Goal: Complete application form: Complete application form

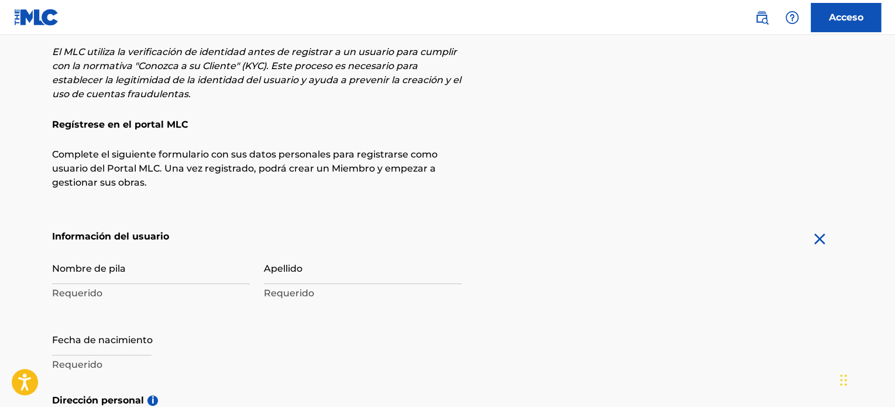
scroll to position [117, 0]
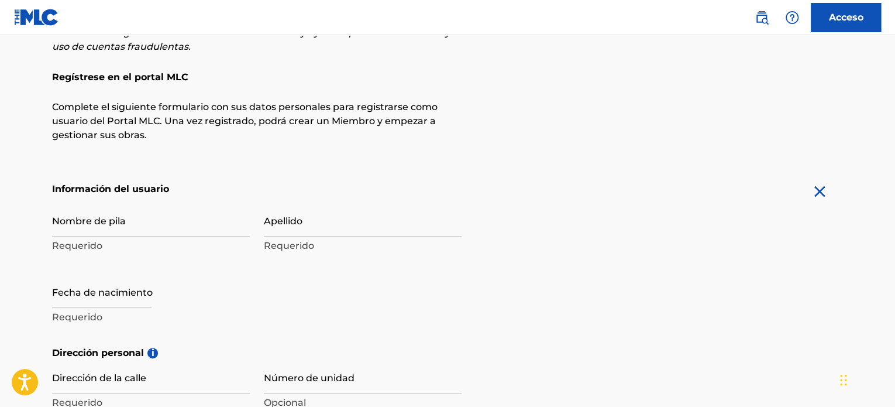
click at [133, 228] on input "Nombre de pila" at bounding box center [151, 219] width 198 height 33
type input "Juan Sebastian"
drag, startPoint x: 387, startPoint y: 204, endPoint x: 381, endPoint y: 208, distance: 6.7
click at [387, 204] on input "Apellido" at bounding box center [363, 219] width 198 height 33
type input "Caicedo Gallego"
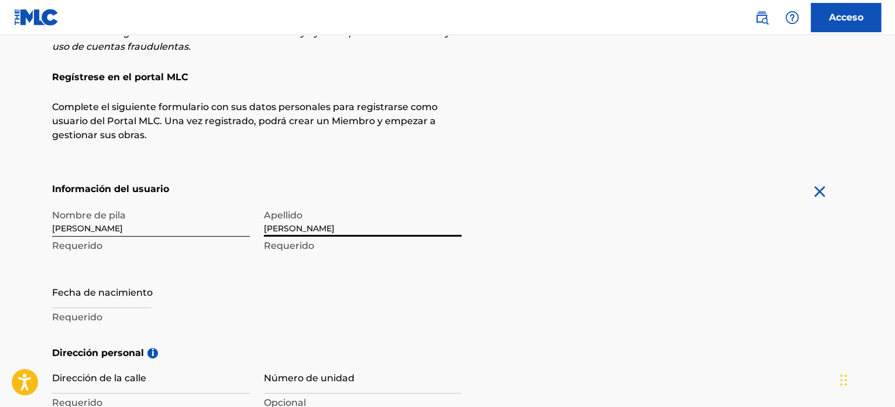
click at [138, 291] on input "text" at bounding box center [101, 290] width 99 height 33
select select "7"
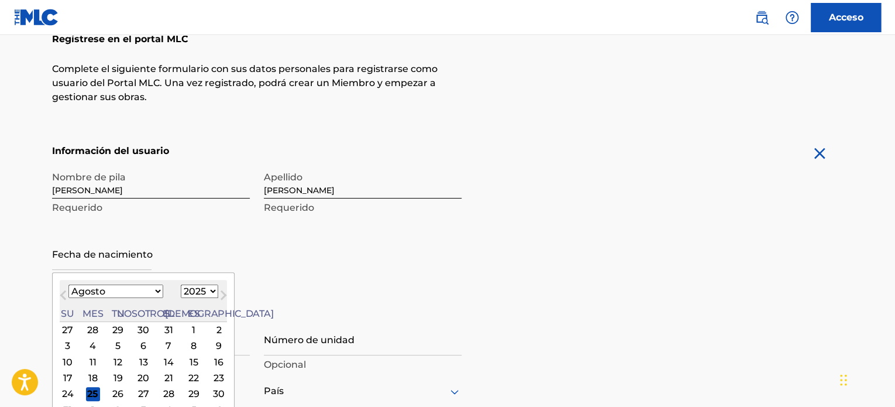
scroll to position [176, 0]
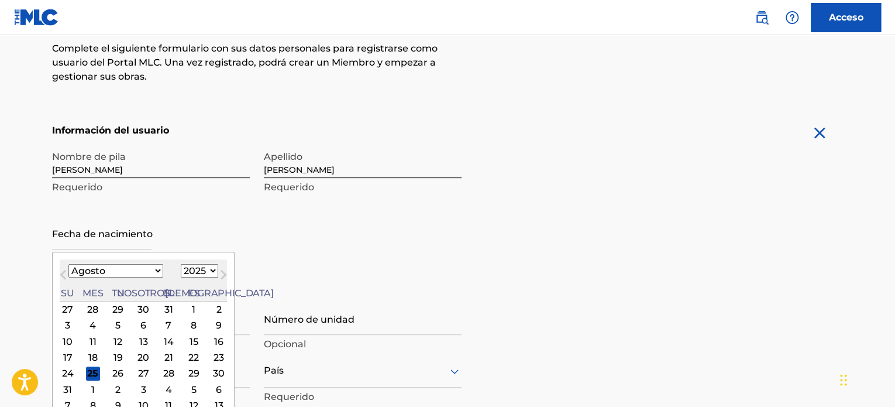
click at [181, 275] on select "1899 1900 1901 1902 1903 1904 1905 1906 1907 1908 1909 1910 1911 1912 1913 1914…" at bounding box center [199, 270] width 37 height 13
select select "2000"
click at [181, 264] on select "1899 1900 1901 1902 1903 1904 1905 1906 1907 1908 1909 1910 1911 1912 1913 1914…" at bounding box center [199, 270] width 37 height 13
click at [112, 279] on div "August 2000 Enero Febrero Marzo Abril Puede Junio Julio Agosto Septiembre Octub…" at bounding box center [143, 280] width 167 height 42
click at [109, 271] on select "Enero Febrero Marzo Abril Puede Junio Julio Agosto Septiembre Octubre Noviembre…" at bounding box center [115, 270] width 95 height 13
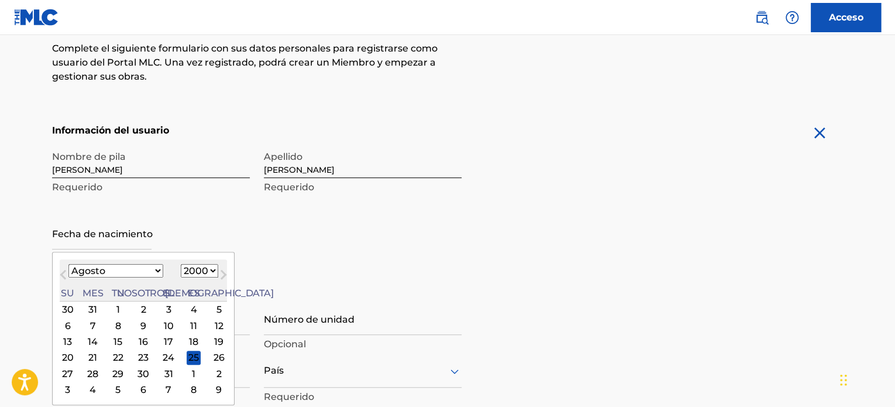
select select "8"
click at [68, 264] on select "Enero Febrero Marzo Abril Puede Junio Julio Agosto Septiembre Octubre Noviembre…" at bounding box center [115, 270] width 95 height 13
click at [187, 308] on div "1" at bounding box center [194, 309] width 14 height 14
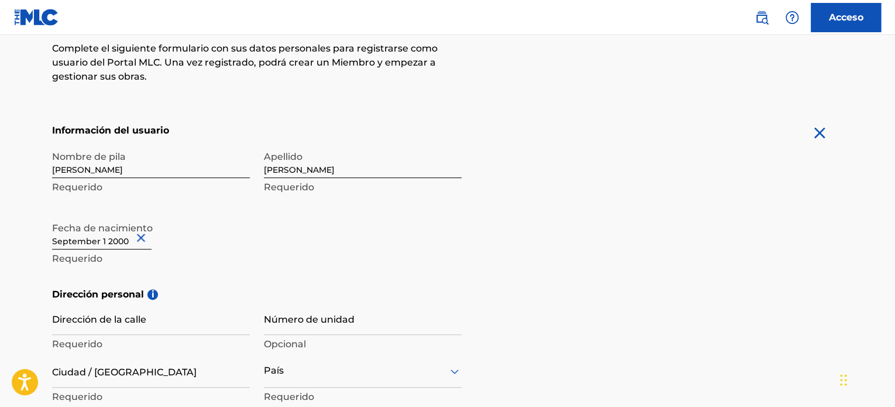
click at [318, 227] on div "Nombre de pila Juan Sebastian Requerido Apellido Caicedo Gallego Requerido Fech…" at bounding box center [257, 216] width 410 height 143
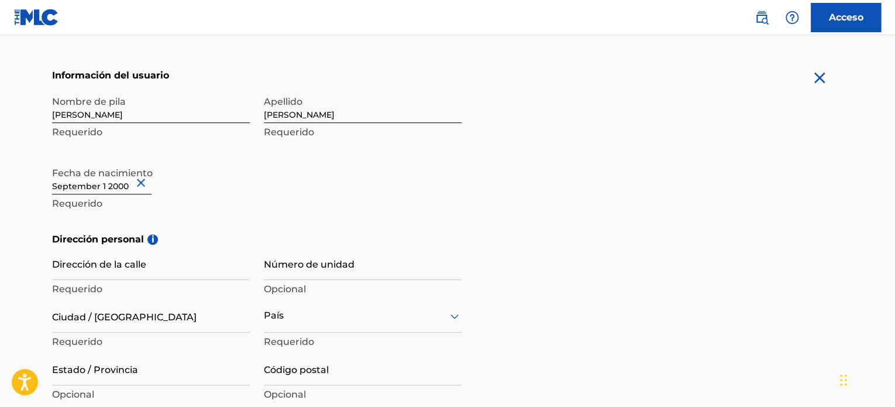
scroll to position [293, 0]
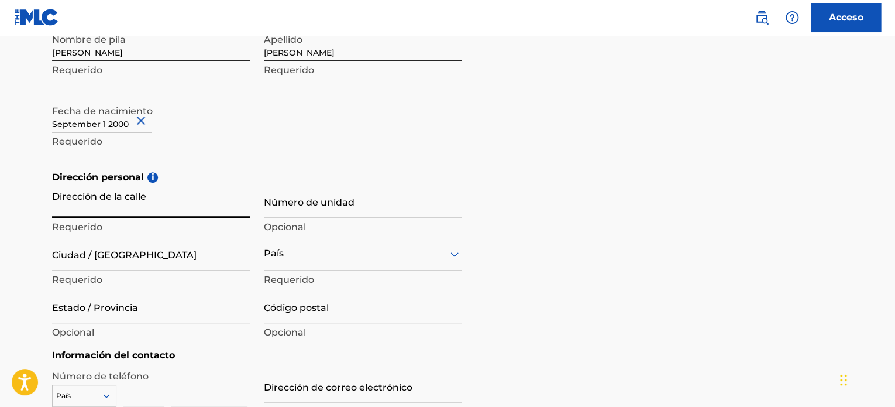
click at [211, 209] on input "Dirección de la calle" at bounding box center [151, 200] width 198 height 33
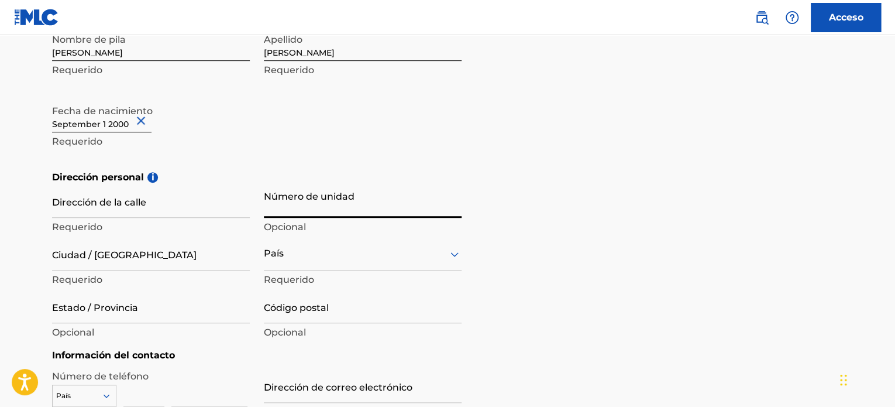
click at [334, 207] on input "Número de unidad" at bounding box center [363, 200] width 198 height 33
click at [414, 87] on div "Nombre de pila Juan Sebastian Requerido Apellido Caicedo Gallego Requerido Fech…" at bounding box center [257, 98] width 410 height 143
click at [322, 249] on div "País" at bounding box center [363, 253] width 198 height 33
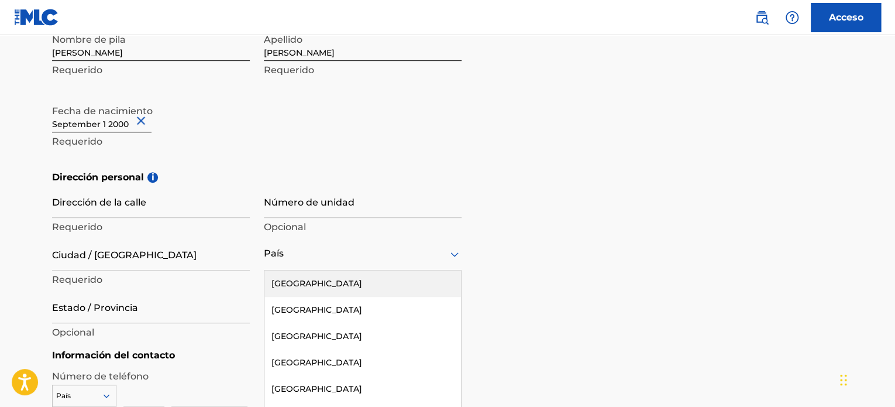
scroll to position [332, 0]
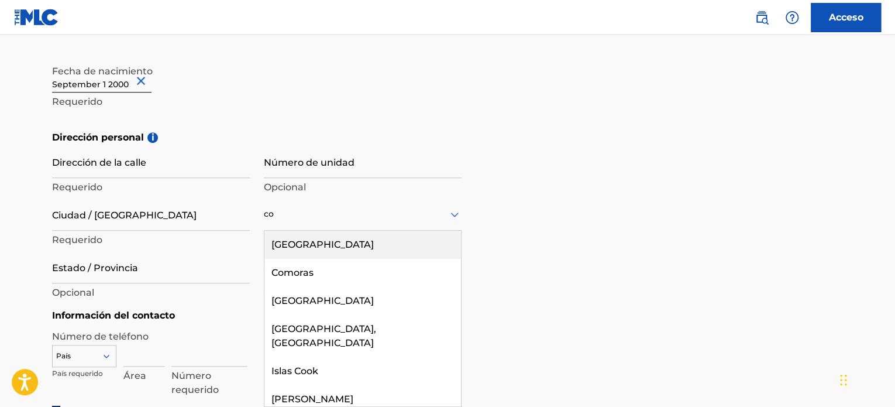
type input "co"
click at [599, 222] on div "Dirección personal i Dirección de la calle Requerido Número de unidad Opcional …" at bounding box center [447, 219] width 791 height 178
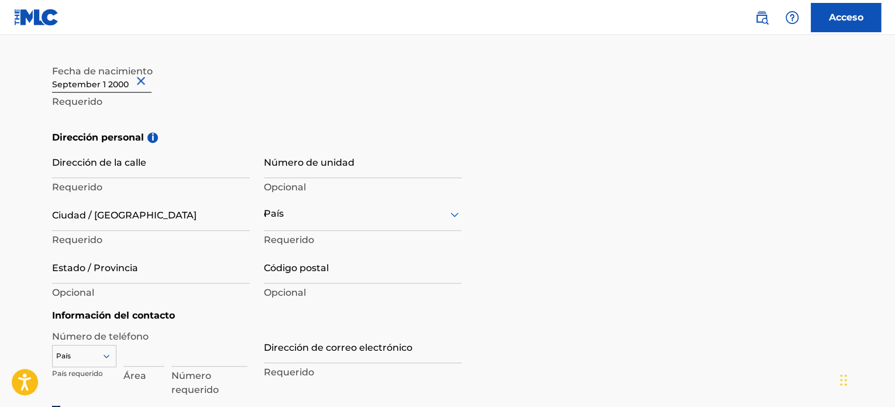
click at [360, 223] on div "País co" at bounding box center [363, 213] width 198 height 33
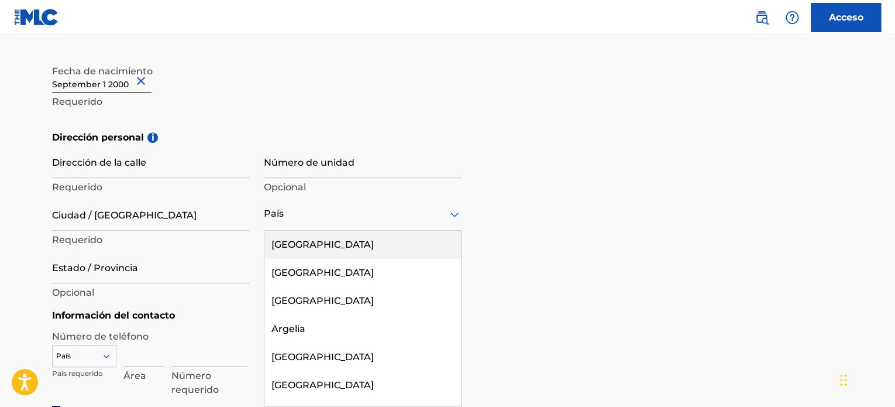
type input "c"
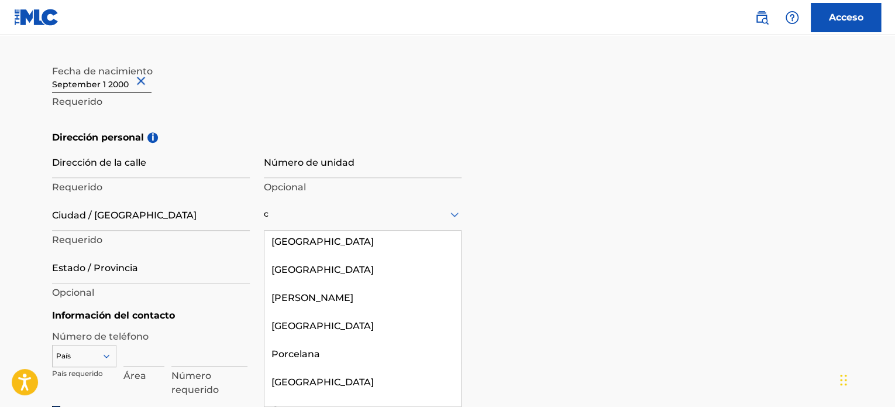
scroll to position [117, 0]
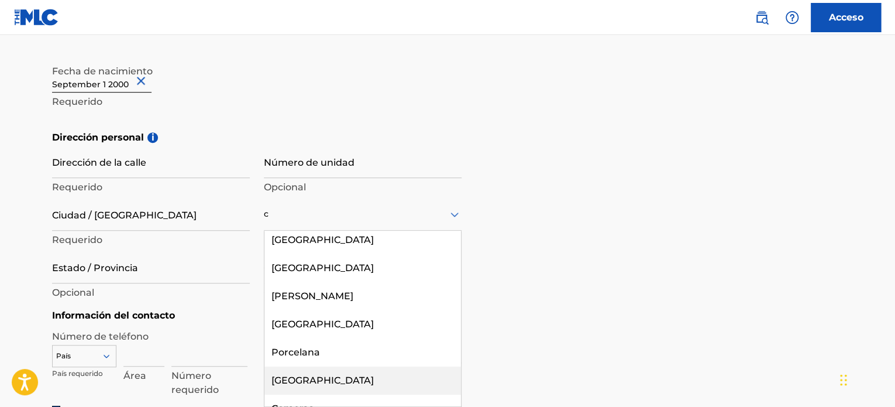
click at [315, 371] on div "Colombia" at bounding box center [362, 380] width 197 height 28
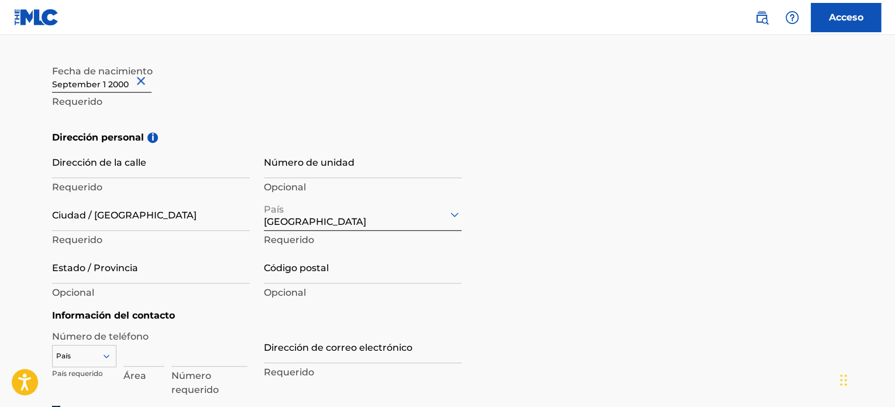
click at [372, 271] on input "Código postal" at bounding box center [363, 266] width 198 height 33
paste input "760035"
type input "760035"
click at [569, 260] on div "Dirección personal i Dirección de la calle Requerido Número de unidad Opcional …" at bounding box center [447, 219] width 791 height 178
click at [136, 160] on input "Dirección de la calle" at bounding box center [151, 161] width 198 height 33
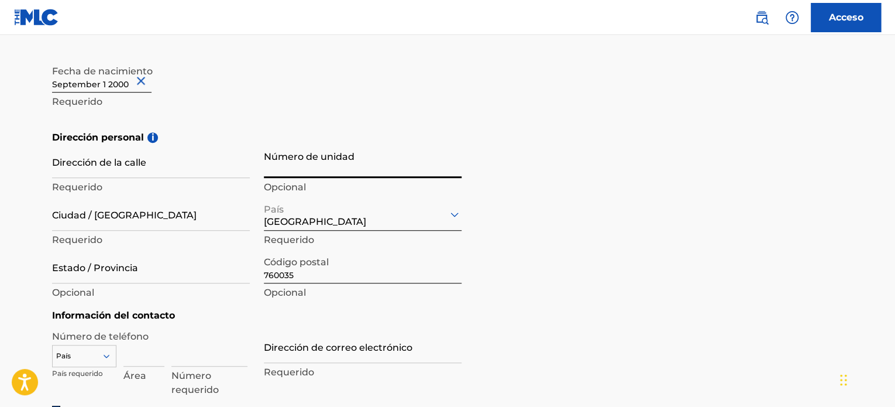
click at [295, 152] on input "Número de unidad" at bounding box center [363, 161] width 198 height 33
click at [606, 266] on div "Dirección personal i Dirección de la calle Requerido Número de unidad Opcional …" at bounding box center [447, 219] width 791 height 178
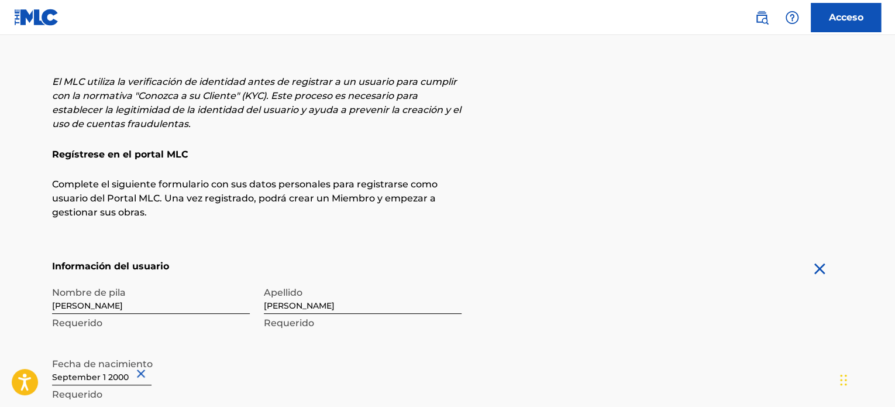
scroll to position [332, 0]
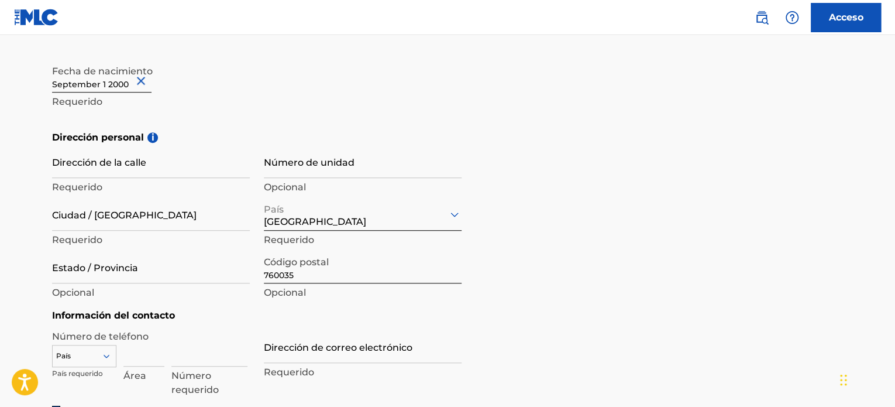
click at [174, 178] on div "Dirección de la calle Requerido" at bounding box center [151, 171] width 198 height 53
click at [132, 174] on input "Dirección de la calle" at bounding box center [151, 161] width 198 height 33
paste input "Cl2A #65-99"
type input "Cl2A #65-99"
click at [318, 163] on input "Número de unidad" at bounding box center [363, 161] width 198 height 33
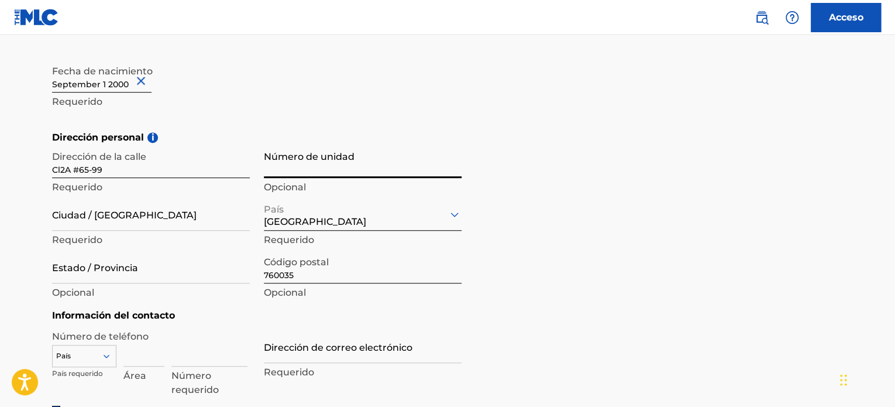
paste input "Unidad residencial Brisas del Refugio Casa 2"
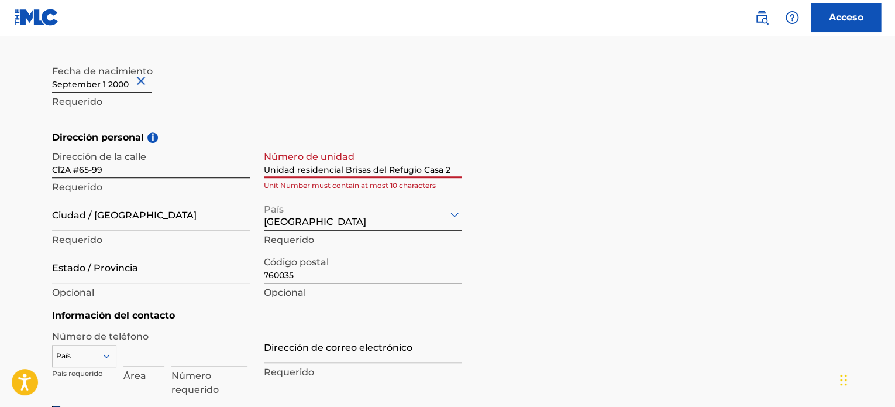
click at [162, 223] on input "Ciudad / Pueblo" at bounding box center [151, 213] width 198 height 33
drag, startPoint x: 341, startPoint y: 170, endPoint x: 297, endPoint y: 170, distance: 43.9
click at [297, 170] on input "Unidad residencial Brisas del Refugio Casa 2" at bounding box center [363, 161] width 198 height 33
click at [576, 141] on h5 "Dirección personal i" at bounding box center [447, 137] width 791 height 14
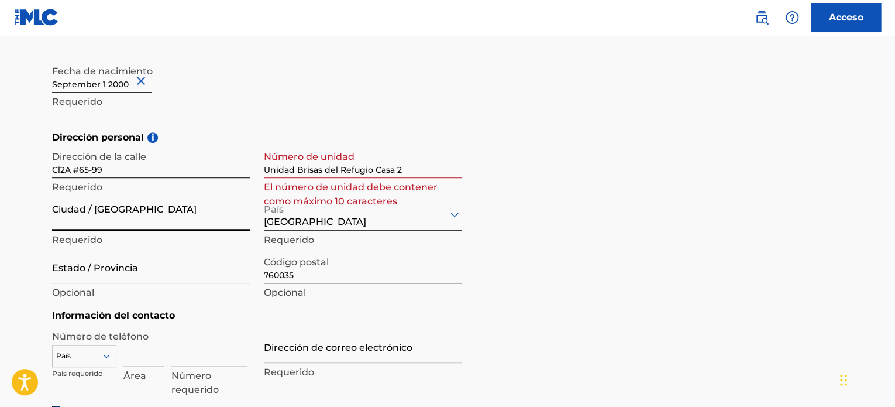
click at [164, 221] on input "Ciudad / Pueblo" at bounding box center [151, 213] width 198 height 33
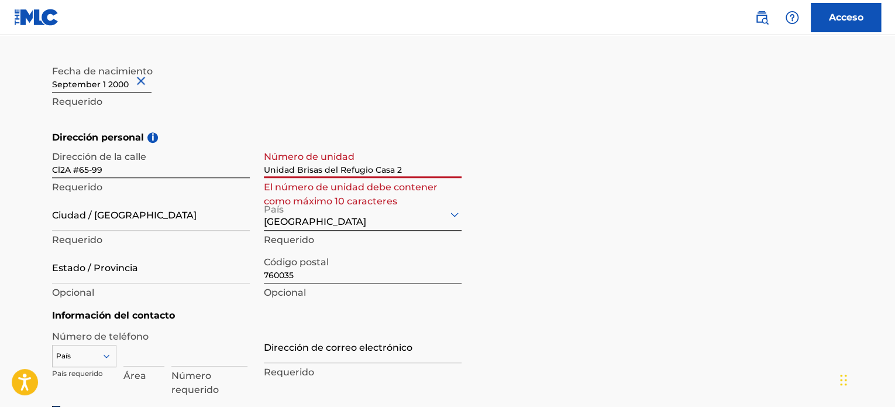
drag, startPoint x: 414, startPoint y: 165, endPoint x: 307, endPoint y: 166, distance: 106.5
click at [307, 166] on input "Unidad Brisas del Refugio Casa 2" at bounding box center [363, 161] width 198 height 33
click at [388, 163] on input "Unidad Brisas del Refugio Casa 2" at bounding box center [363, 161] width 198 height 33
click at [536, 182] on div "Dirección personal i Dirección de la calle Cl2A #65-99 Requerido Número de unid…" at bounding box center [447, 219] width 791 height 178
click at [405, 159] on input "Unidad Brisas del Refugio Casa 2" at bounding box center [363, 161] width 198 height 33
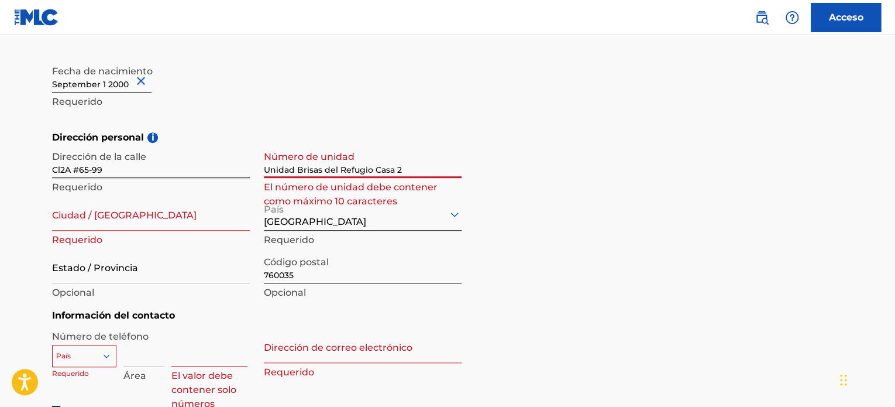
drag, startPoint x: 296, startPoint y: 174, endPoint x: 262, endPoint y: 171, distance: 34.1
click at [262, 171] on div "Dirección de la calle Cl2A #65-99 Requerido Número de unidad Unidad Brisas del …" at bounding box center [257, 224] width 410 height 158
click at [338, 170] on input "Brisas del Refugio Casa 2" at bounding box center [363, 161] width 198 height 33
click at [342, 170] on input "Brisas del Refugio Casa 2" at bounding box center [363, 161] width 198 height 33
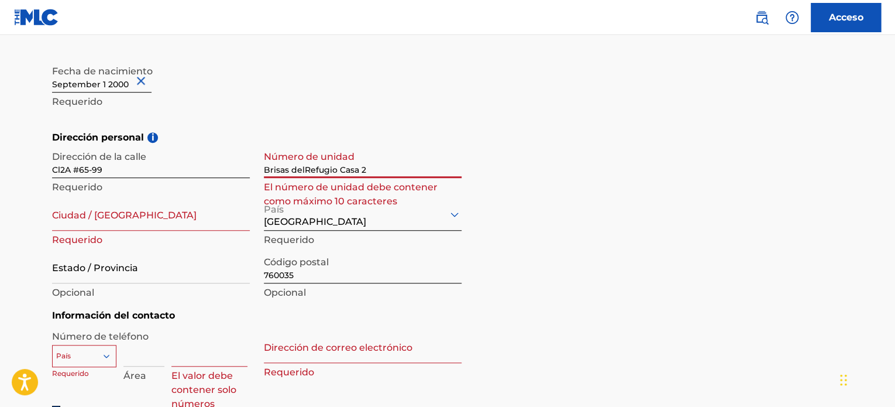
type input "Brisas del Refugio Casa 2"
click at [529, 198] on div "Dirección personal i Dirección de la calle Cl2A #65-99 Requerido Número de unid…" at bounding box center [447, 219] width 791 height 178
click at [157, 266] on input "Estado / Provincia" at bounding box center [151, 266] width 198 height 33
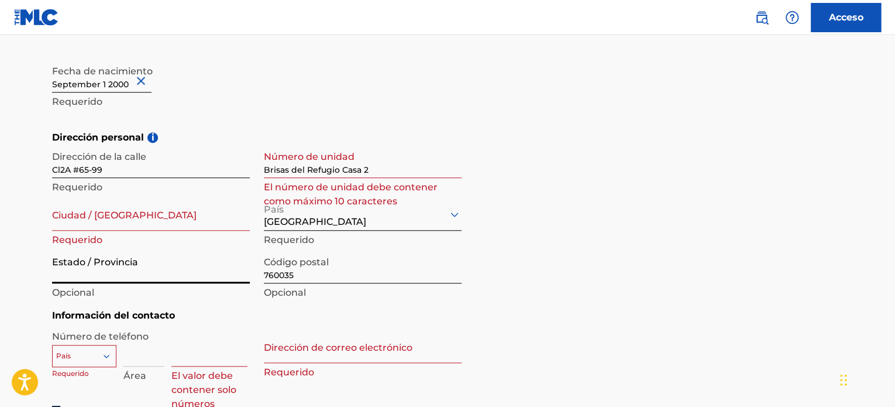
type input "VALLE DEL CAUCA"
type input "Cali"
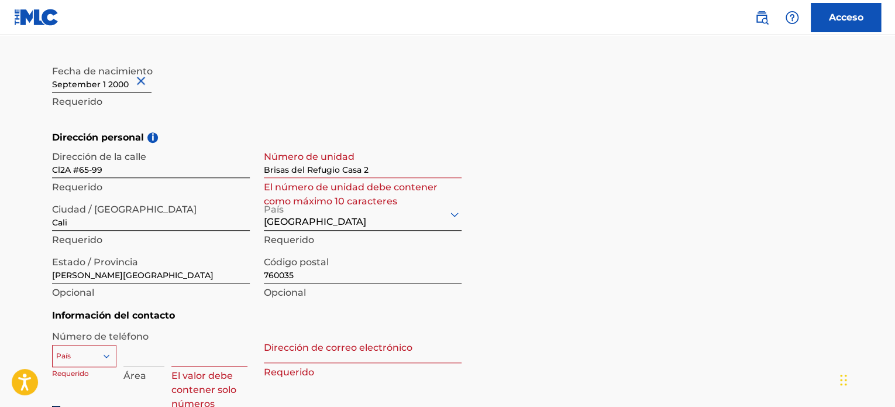
click at [583, 242] on div "Dirección personal i Dirección de la calle Cl2A #65-99 Requerido Número de unid…" at bounding box center [447, 219] width 791 height 178
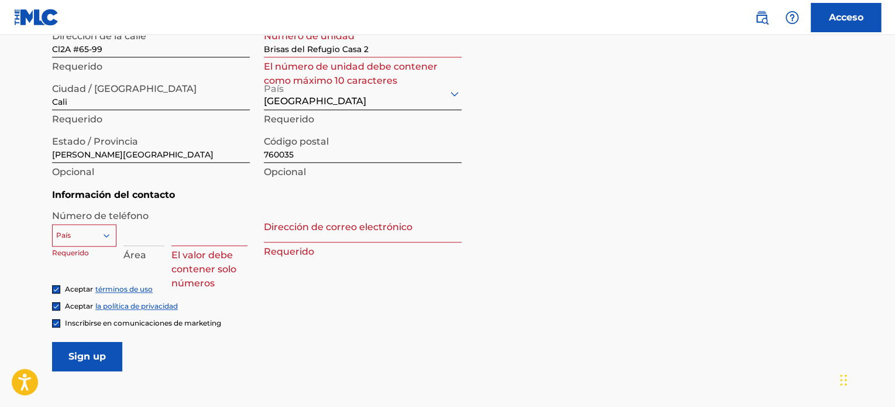
scroll to position [508, 0]
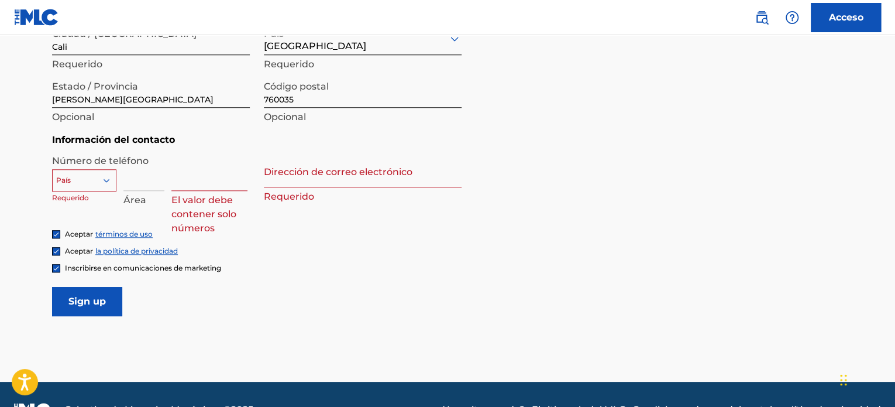
click at [88, 183] on div at bounding box center [84, 180] width 63 height 13
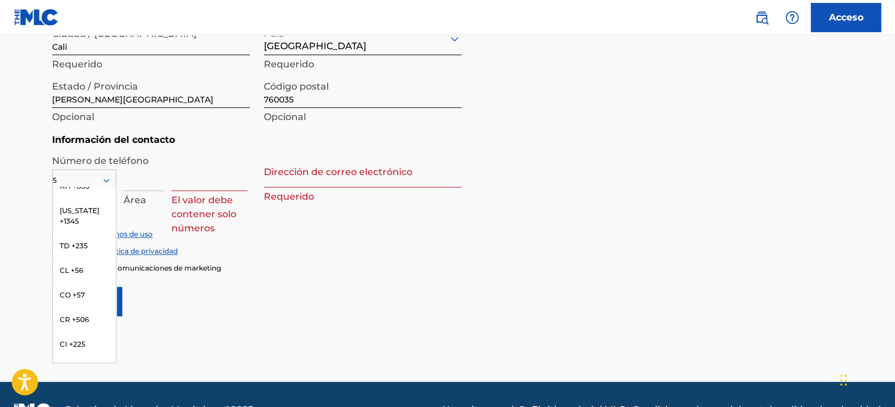
scroll to position [30, 0]
type input "57"
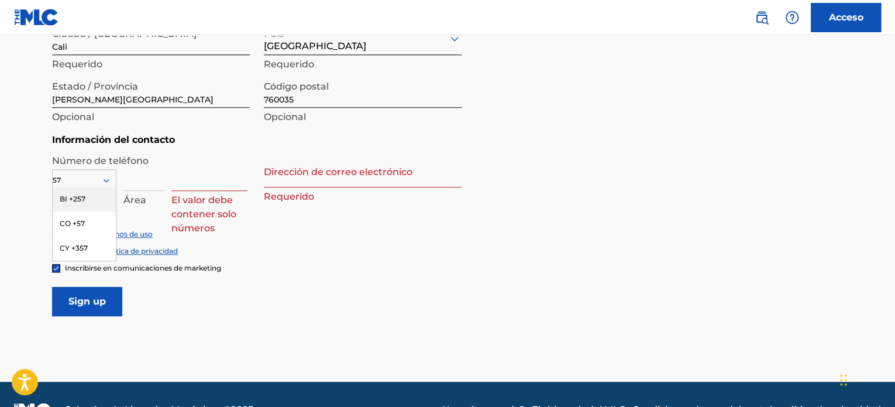
scroll to position [0, 0]
click at [97, 226] on div "CO +57" at bounding box center [84, 223] width 63 height 25
click at [166, 184] on div "CO +57 País requerido Área El valor debe contener solo números" at bounding box center [151, 183] width 198 height 53
click at [146, 180] on input at bounding box center [143, 173] width 41 height 33
click at [253, 160] on div "Número de teléfono CO +57 País requerido Área El valor debe contener solo númer…" at bounding box center [257, 191] width 410 height 75
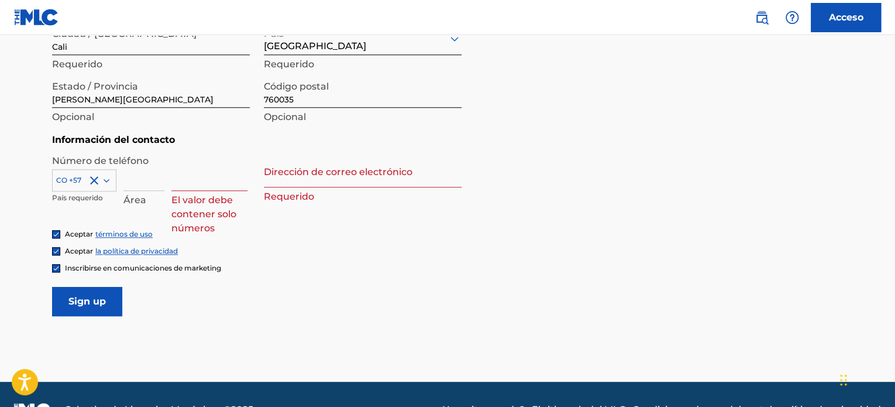
click at [212, 176] on input at bounding box center [209, 173] width 76 height 33
click at [596, 281] on form "Información del usuario Nombre de pila Juan Sebastian Requerido Apellido Caiced…" at bounding box center [447, 53] width 791 height 525
click at [150, 178] on input at bounding box center [143, 173] width 41 height 33
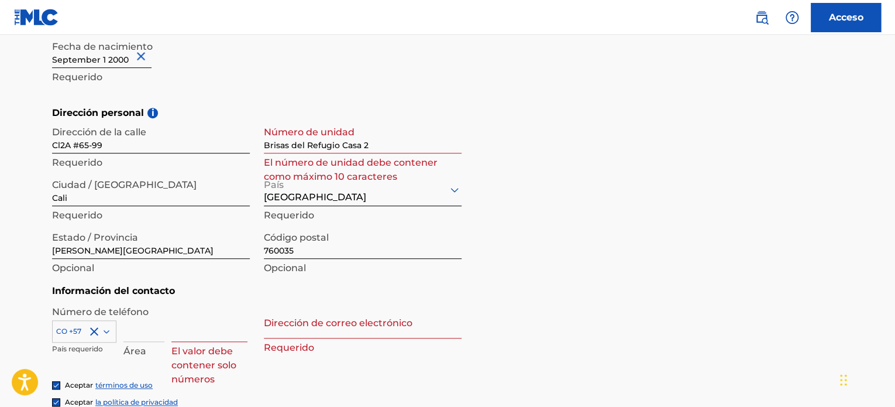
scroll to position [332, 0]
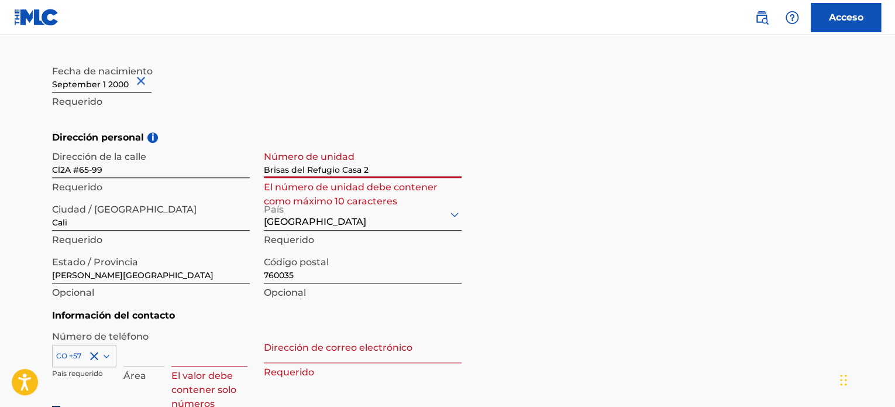
drag, startPoint x: 378, startPoint y: 168, endPoint x: 223, endPoint y: 164, distance: 154.5
click at [223, 164] on div "Dirección de la calle Cl2A #65-99 Requerido Número de unidad Brisas del Refugio…" at bounding box center [257, 224] width 410 height 158
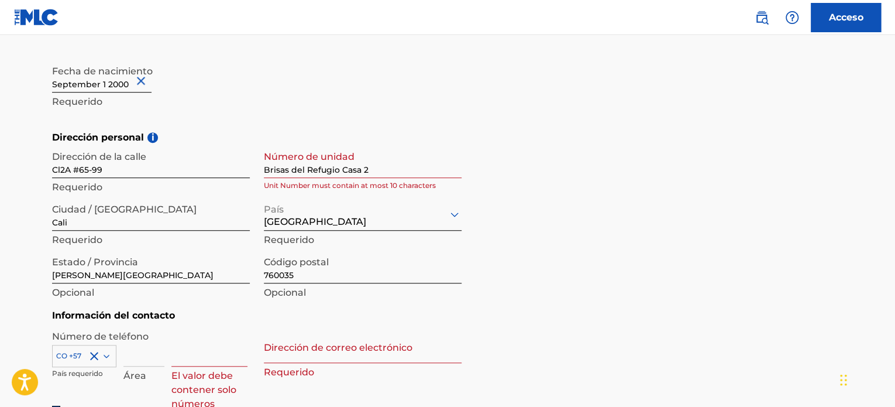
click at [562, 201] on div "Dirección personal i Dirección de la calle Cl2A #65-99 Requerido Número de unid…" at bounding box center [447, 219] width 791 height 178
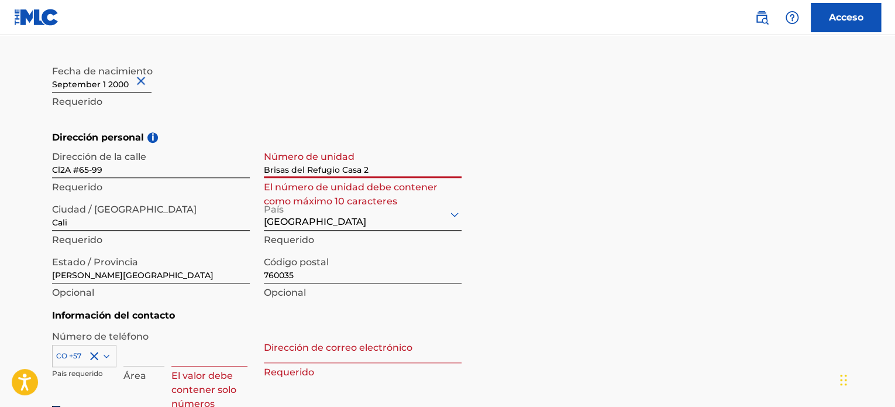
click at [395, 161] on input "Brisas del Refugio Casa 2" at bounding box center [363, 161] width 198 height 33
drag, startPoint x: 381, startPoint y: 171, endPoint x: 216, endPoint y: 175, distance: 165.0
click at [220, 170] on div "Dirección de la calle Cl2A #65-99 Requerido Número de unidad Brisas del Refugio…" at bounding box center [257, 224] width 410 height 158
click at [185, 177] on input "Cl2A #65-99" at bounding box center [151, 161] width 198 height 33
click at [335, 172] on input "Brisas del Refugio Casa 2" at bounding box center [363, 161] width 198 height 33
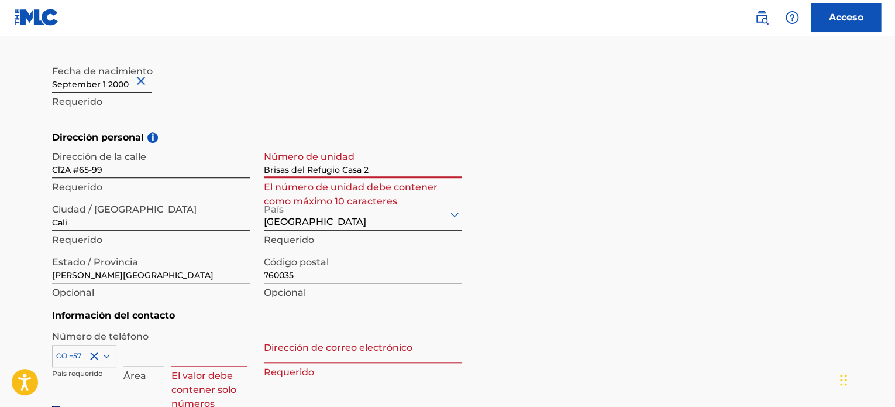
drag, startPoint x: 338, startPoint y: 171, endPoint x: 250, endPoint y: 171, distance: 88.3
click at [250, 171] on div "Dirección de la calle Cl2A #65-99 Requerido Número de unidad Brisas del Refugio…" at bounding box center [257, 224] width 410 height 158
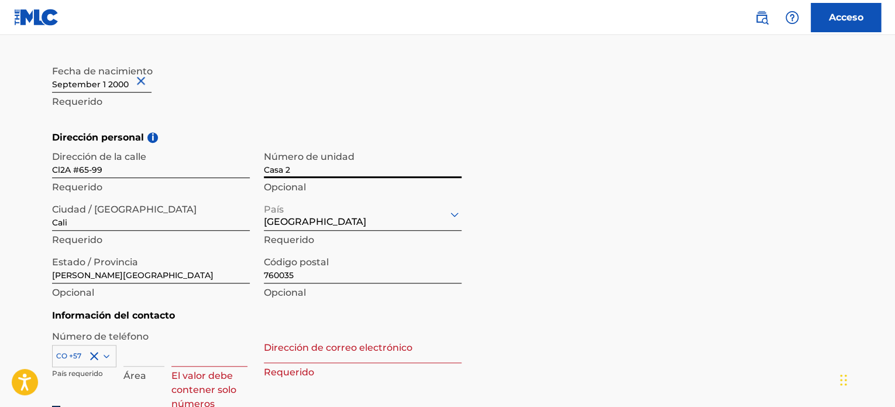
type input "Casa 2"
click at [197, 168] on input "Cl2A #65-99" at bounding box center [151, 161] width 198 height 33
type input "Cl2A #65-99 Unidad Residencial Brisas del Refugio"
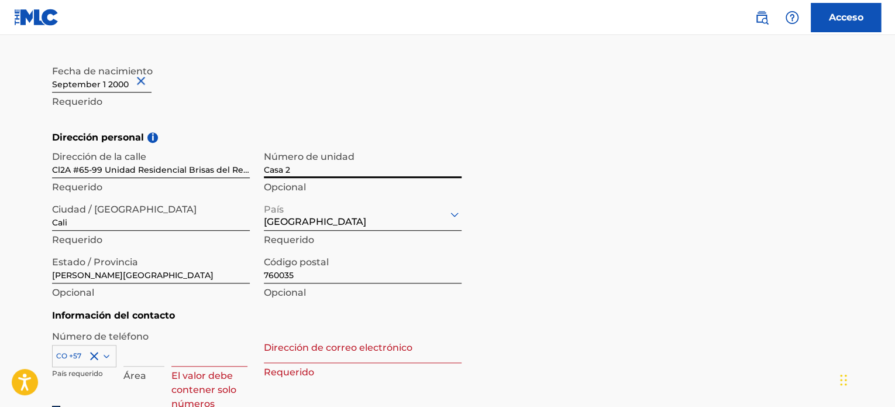
drag, startPoint x: 330, startPoint y: 176, endPoint x: 172, endPoint y: 172, distance: 158.0
click at [172, 172] on div "Dirección de la calle Cl2A #65-99 Unidad Residencial Brisas del Refugio Requeri…" at bounding box center [257, 224] width 410 height 158
click at [405, 132] on h5 "Dirección personal i" at bounding box center [447, 137] width 791 height 14
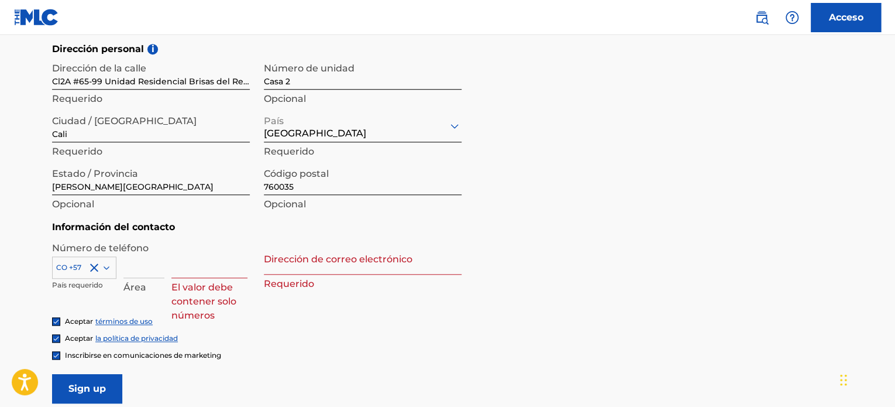
scroll to position [449, 0]
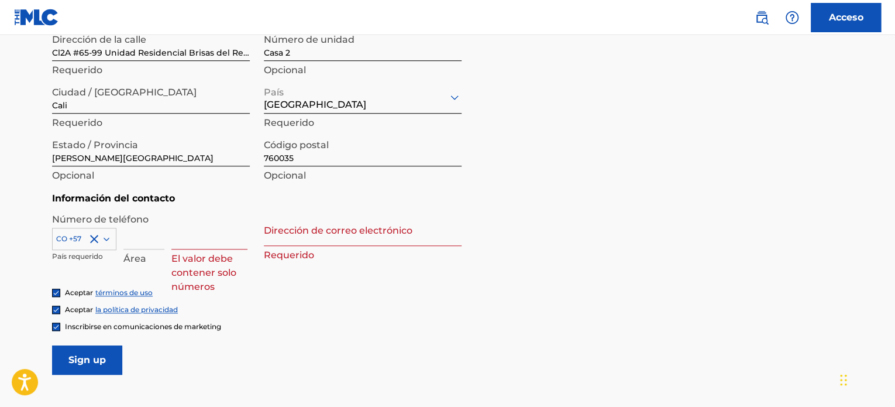
click at [221, 241] on input at bounding box center [209, 232] width 76 height 33
type input "3246205498"
click at [237, 283] on div "Número de teléfono CO +57 País requerido Área 3246205498 Número requerido Direc…" at bounding box center [257, 249] width 410 height 75
click at [280, 236] on input "Dirección de correo electrónico" at bounding box center [363, 228] width 198 height 33
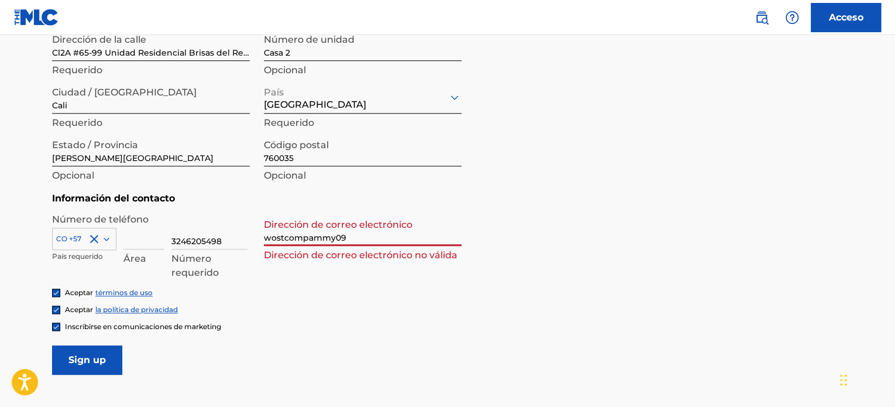
click at [320, 239] on input "wostcompammy09" at bounding box center [363, 228] width 198 height 33
click at [371, 236] on input "wostcompany09" at bounding box center [363, 228] width 198 height 33
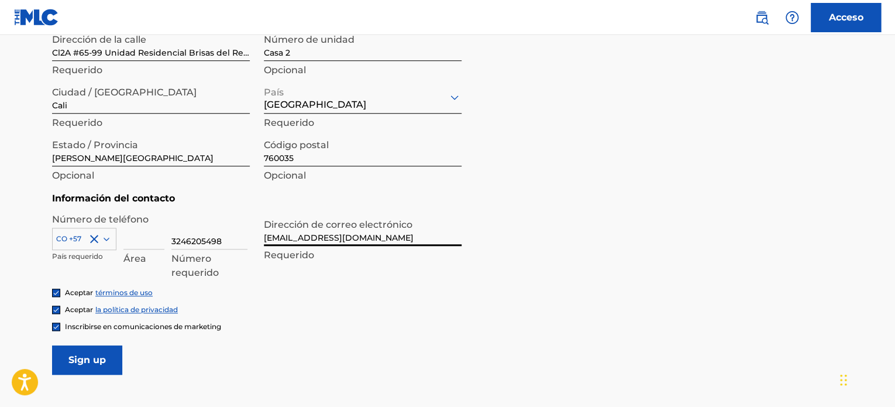
type input "[EMAIL_ADDRESS][DOMAIN_NAME]"
click at [509, 216] on form "Información del usuario Nombre de pila Juan Sebastian Requerido Apellido Caiced…" at bounding box center [447, 112] width 791 height 525
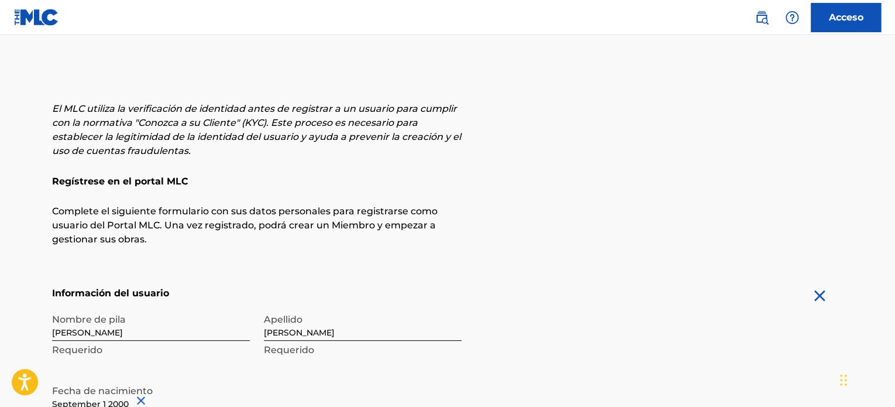
scroll to position [0, 0]
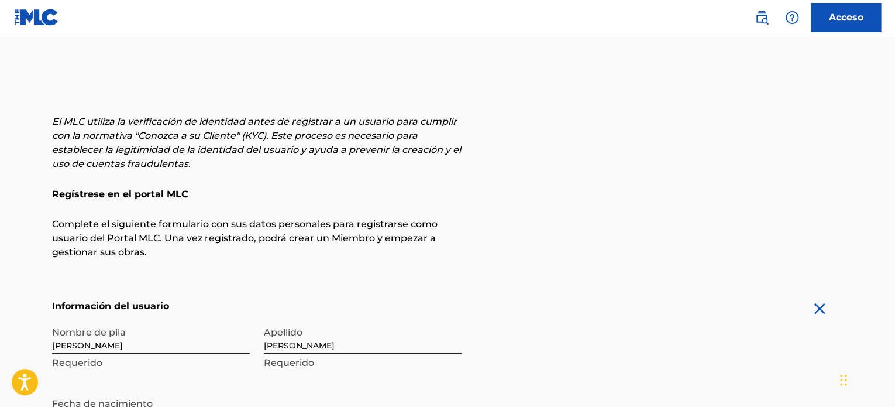
drag, startPoint x: 751, startPoint y: 121, endPoint x: 726, endPoint y: 127, distance: 25.8
click at [751, 121] on div "El MLC utiliza la verificación de identidad antes de registrar a un usuario par…" at bounding box center [447, 187] width 791 height 145
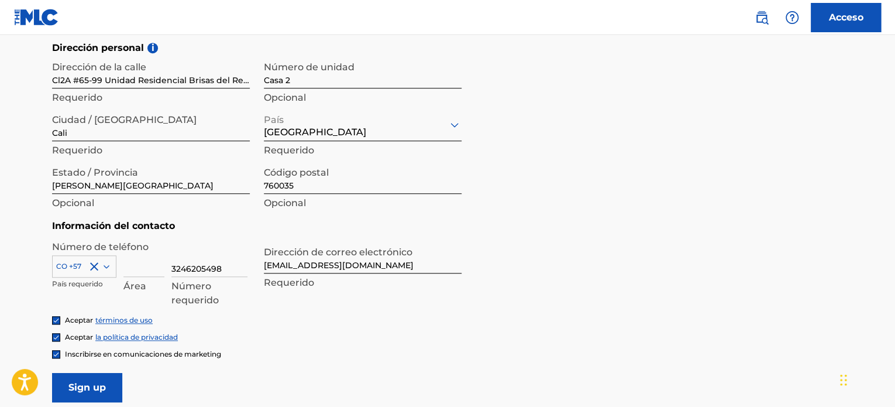
scroll to position [468, 0]
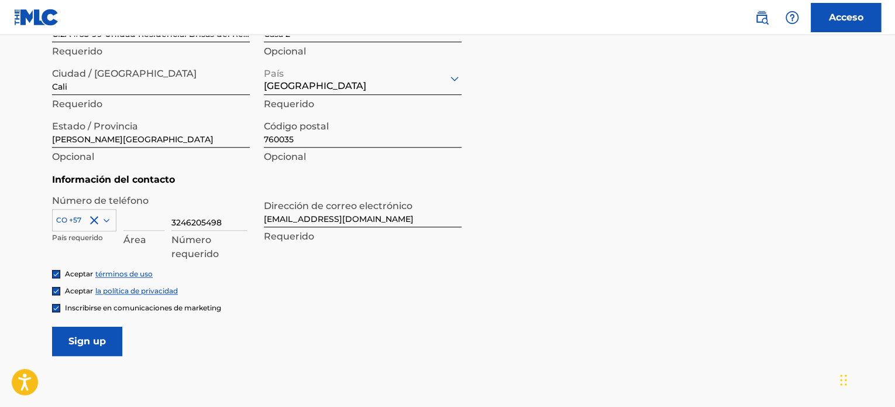
click at [68, 341] on input "Inscribirse" at bounding box center [87, 340] width 70 height 29
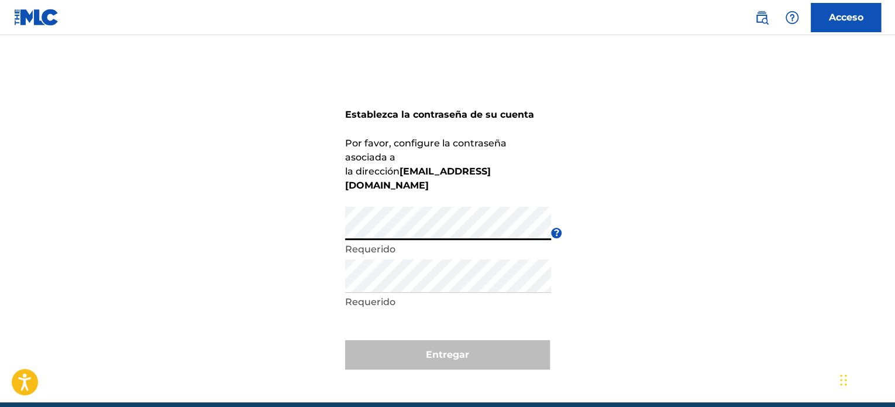
click at [611, 381] on div "Establezca la contraseña de su cuenta Por favor, configure la contraseña asocia…" at bounding box center [447, 233] width 819 height 338
click at [278, 222] on div "Establezca la contraseña de su cuenta Por favor, configure la contraseña asocia…" at bounding box center [447, 233] width 819 height 338
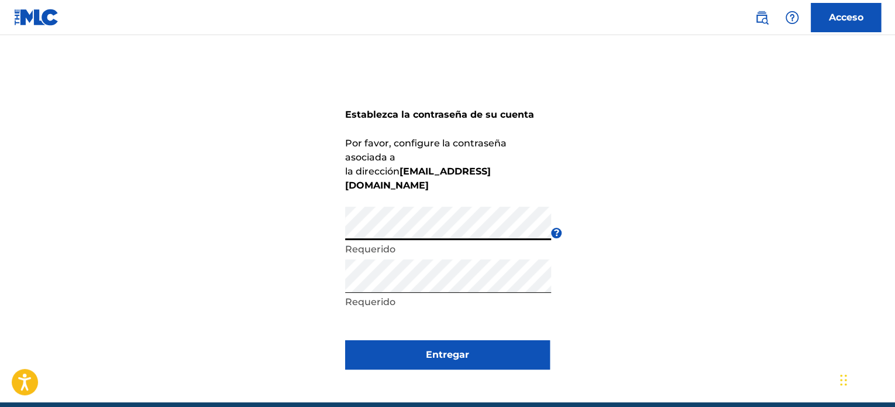
click at [627, 240] on div "Establezca la contraseña de su cuenta Por favor, configure la contraseña asocia…" at bounding box center [447, 233] width 819 height 338
click at [417, 340] on button "Entregar" at bounding box center [447, 354] width 205 height 29
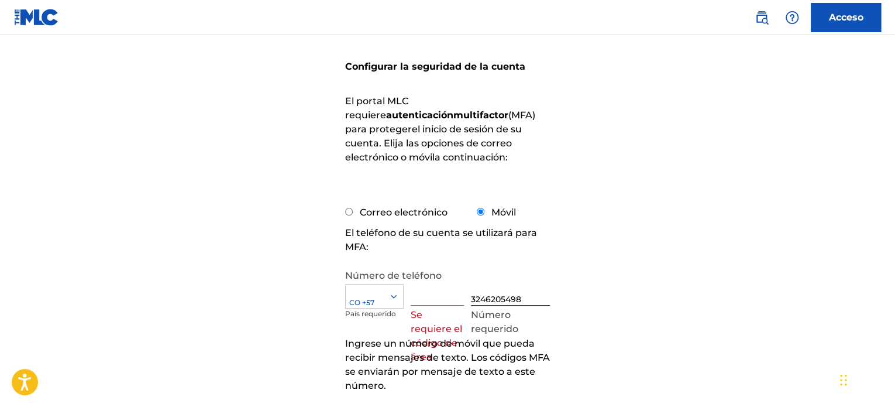
scroll to position [117, 0]
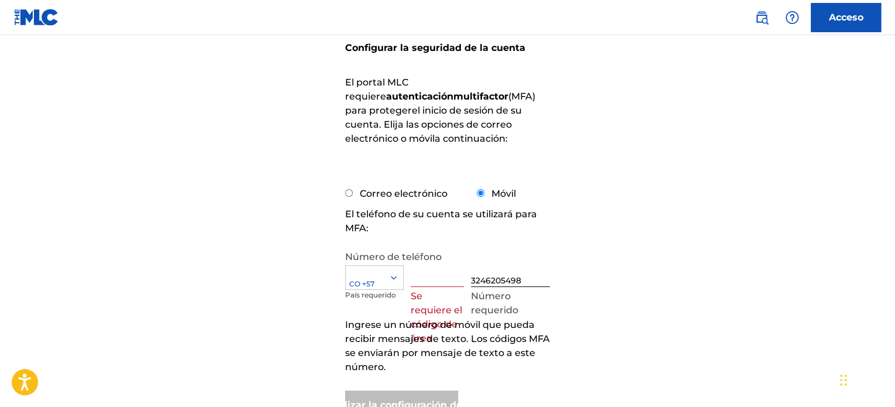
click at [404, 195] on font "Correo electrónico" at bounding box center [404, 193] width 88 height 11
click at [353, 195] on input "Correo electrónico" at bounding box center [349, 193] width 8 height 8
radio input "true"
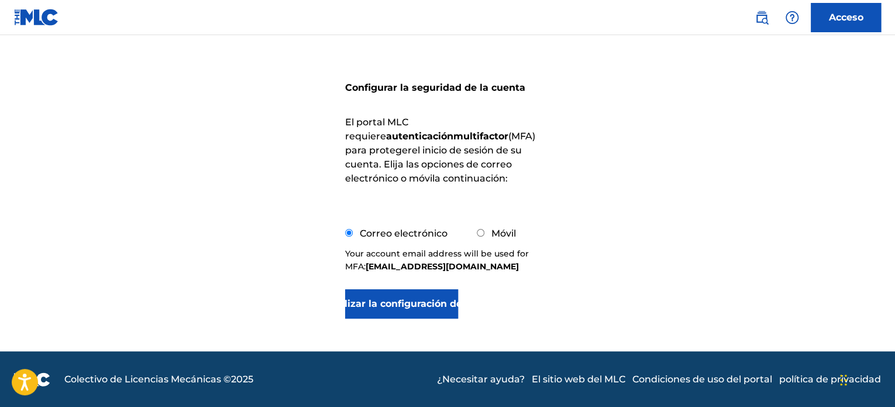
scroll to position [94, 0]
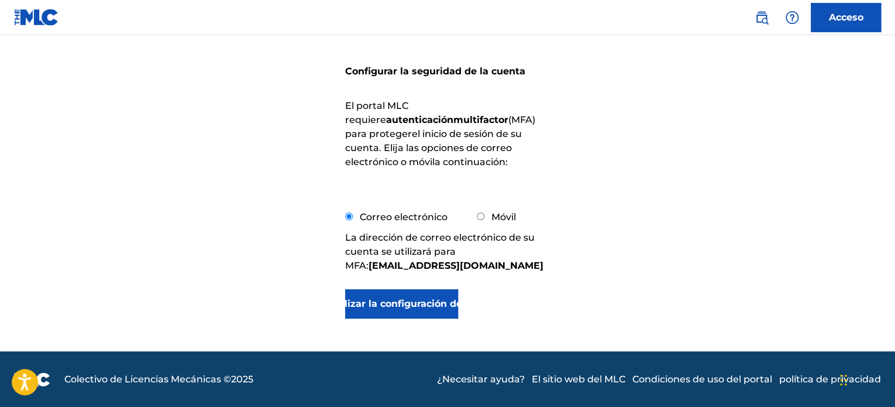
click at [477, 213] on input "Móvil" at bounding box center [481, 216] width 8 height 8
radio input "true"
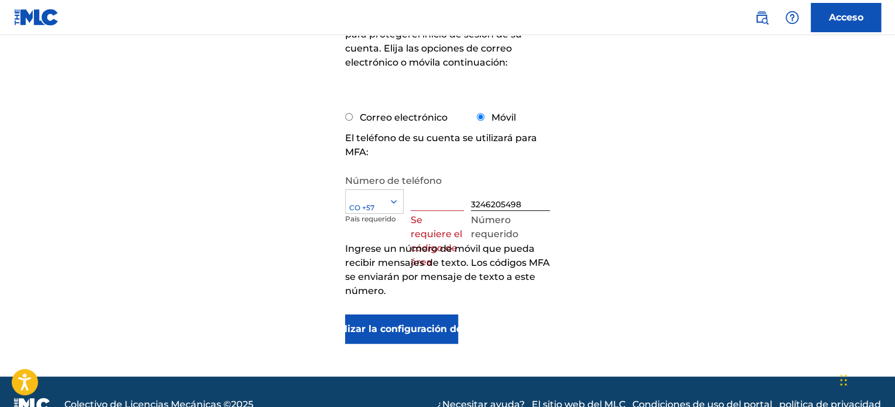
scroll to position [211, 0]
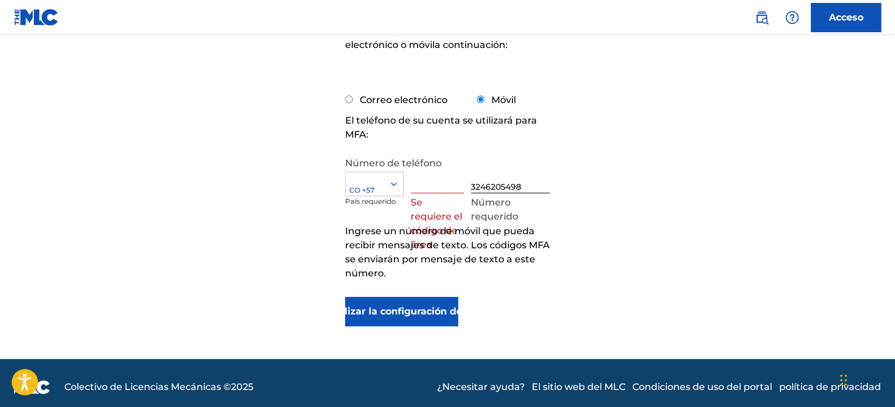
click at [417, 98] on font "Correo electrónico" at bounding box center [404, 99] width 88 height 11
click at [353, 98] on input "Correo electrónico" at bounding box center [349, 99] width 8 height 8
radio input "true"
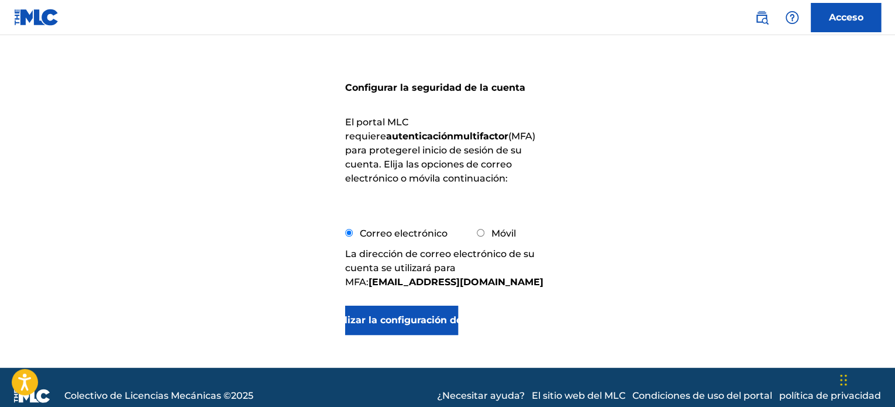
scroll to position [94, 0]
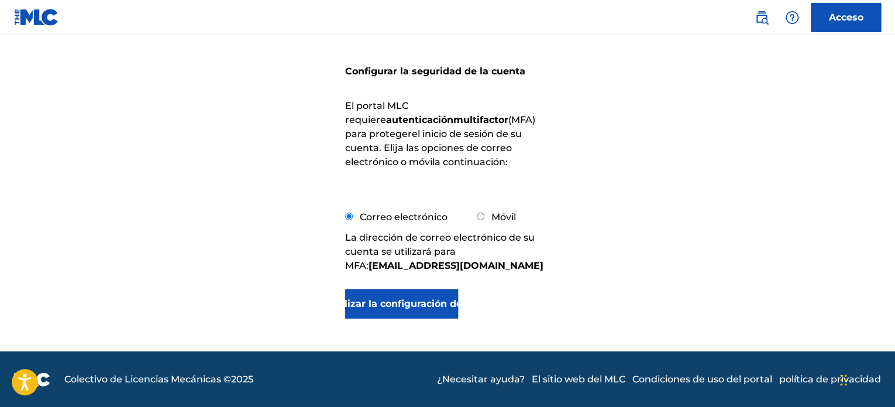
click at [481, 218] on input "Móvil" at bounding box center [481, 216] width 8 height 8
radio input "true"
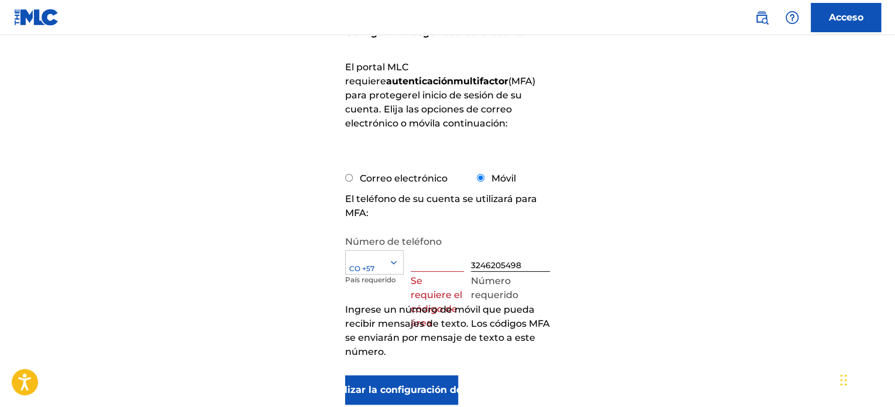
scroll to position [152, 0]
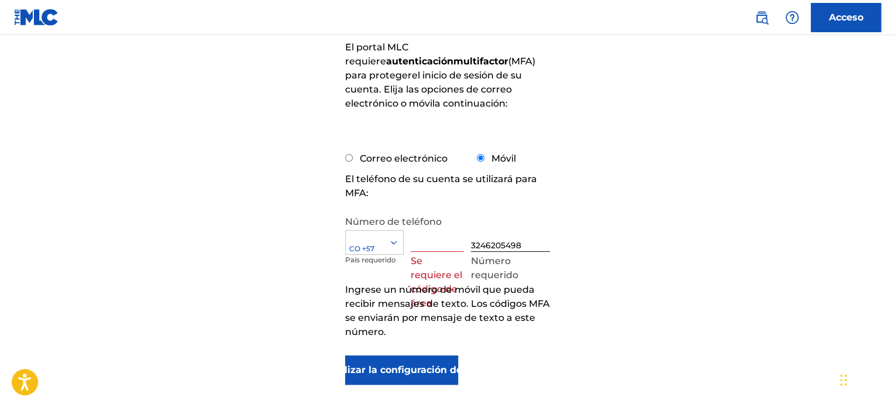
click at [449, 367] on font "Actualizar la configuración de MFA" at bounding box center [401, 369] width 171 height 11
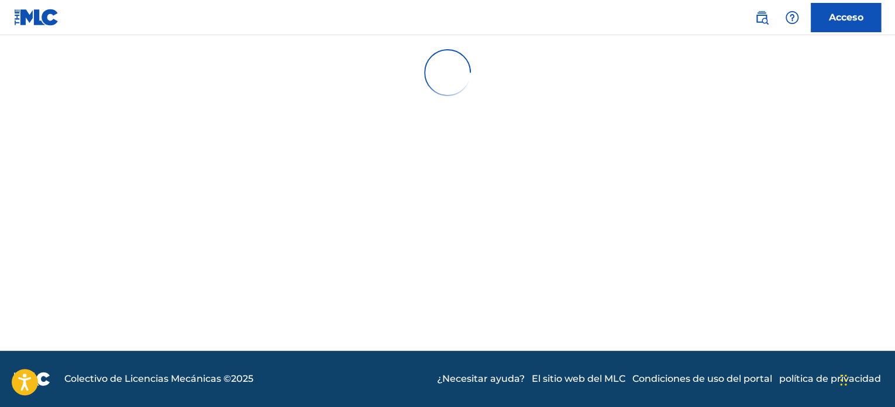
click at [638, 198] on main at bounding box center [447, 192] width 895 height 315
click at [665, 140] on main at bounding box center [447, 192] width 895 height 315
click at [663, 140] on main at bounding box center [447, 192] width 895 height 315
click at [662, 140] on main at bounding box center [447, 192] width 895 height 315
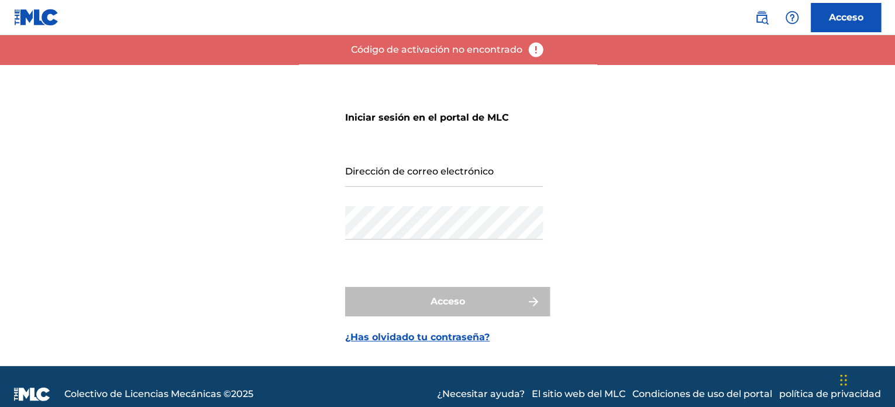
click at [446, 181] on input "Dirección de correo electrónico" at bounding box center [444, 169] width 198 height 33
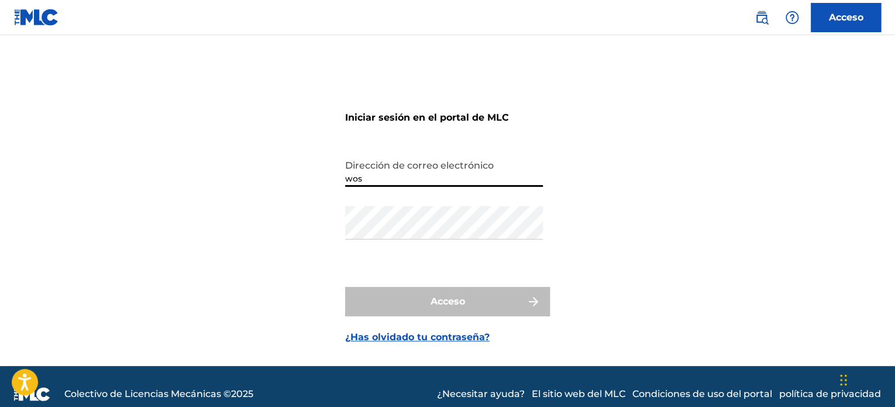
type input "[EMAIL_ADDRESS][DOMAIN_NAME]"
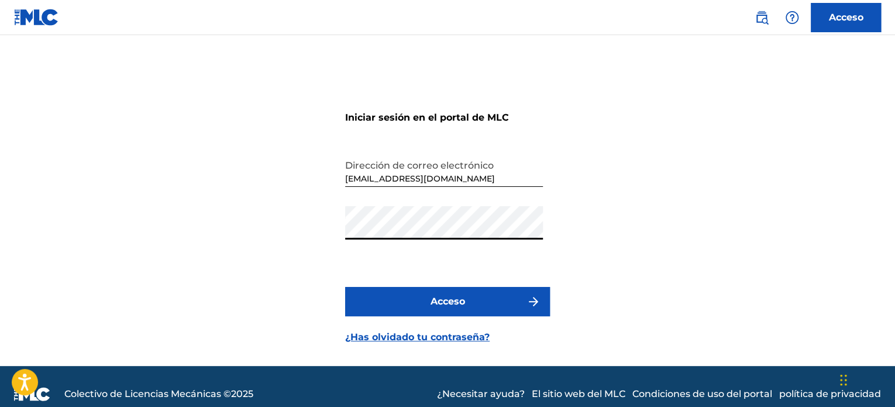
click at [345, 287] on button "Acceso" at bounding box center [447, 301] width 205 height 29
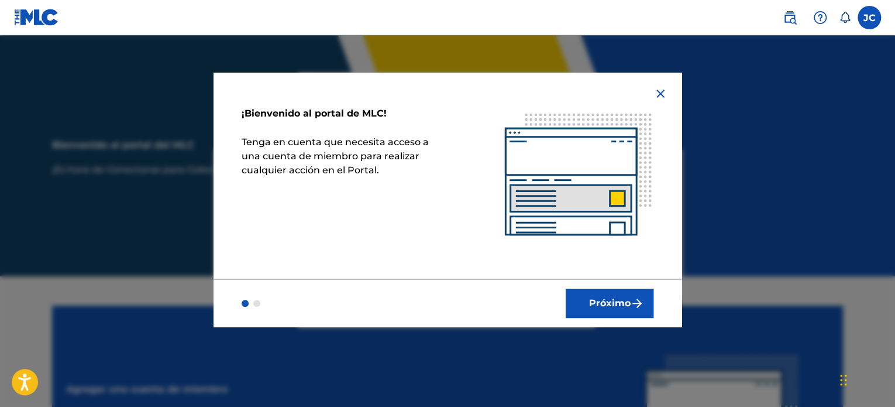
click at [608, 303] on font "Próximo" at bounding box center [610, 302] width 42 height 11
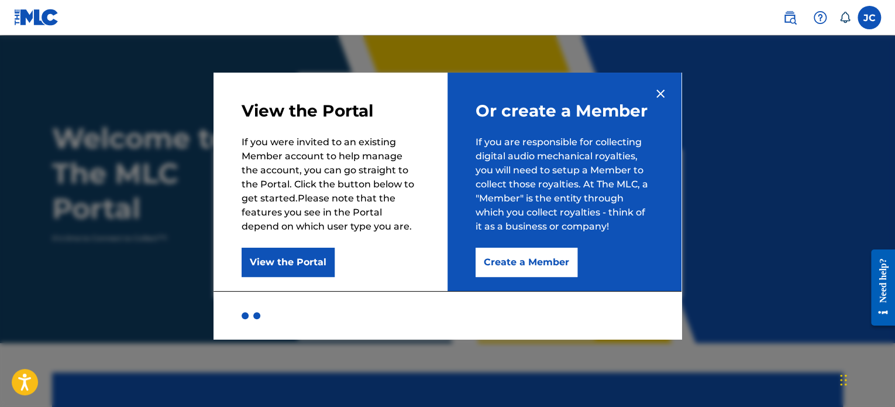
click at [410, 148] on p "If you were invited to an existing Member account to help manage the account, y…" at bounding box center [331, 184] width 178 height 98
click at [254, 314] on div at bounding box center [256, 315] width 7 height 7
click at [245, 315] on div at bounding box center [245, 315] width 7 height 7
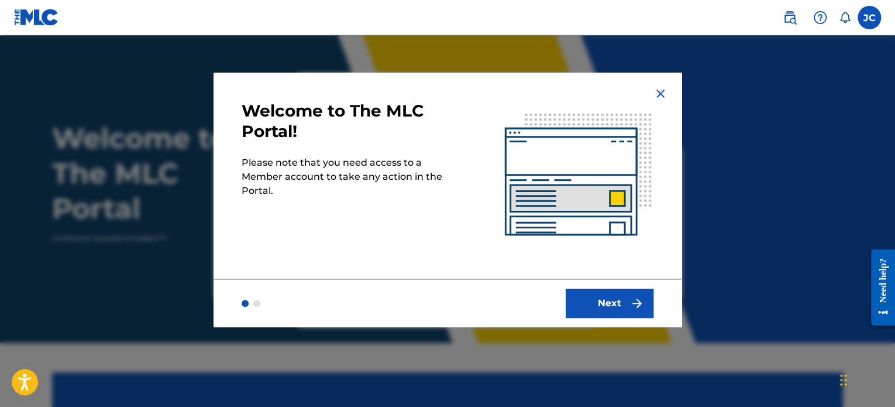
drag, startPoint x: 505, startPoint y: 253, endPoint x: 508, endPoint y: 237, distance: 16.0
click at [505, 252] on img at bounding box center [579, 176] width 206 height 206
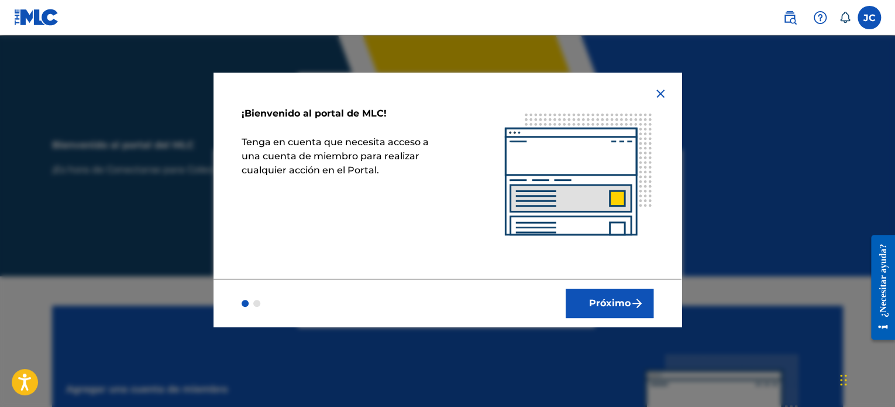
click at [630, 307] on img "submit" at bounding box center [637, 303] width 14 height 14
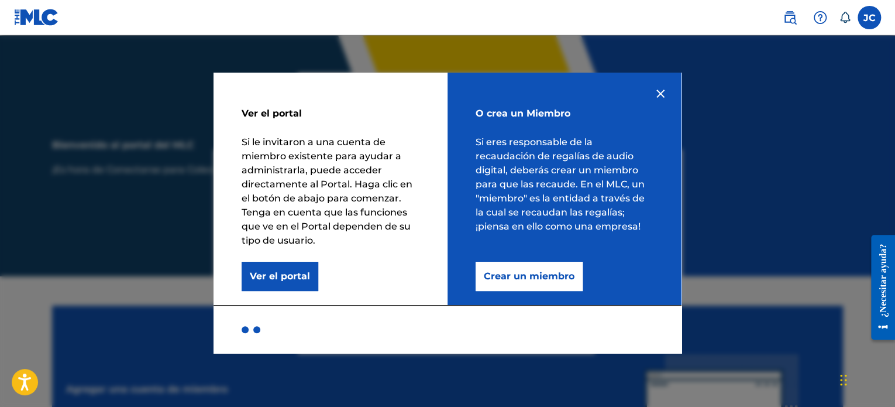
click at [494, 278] on font "Crear un miembro" at bounding box center [529, 275] width 91 height 11
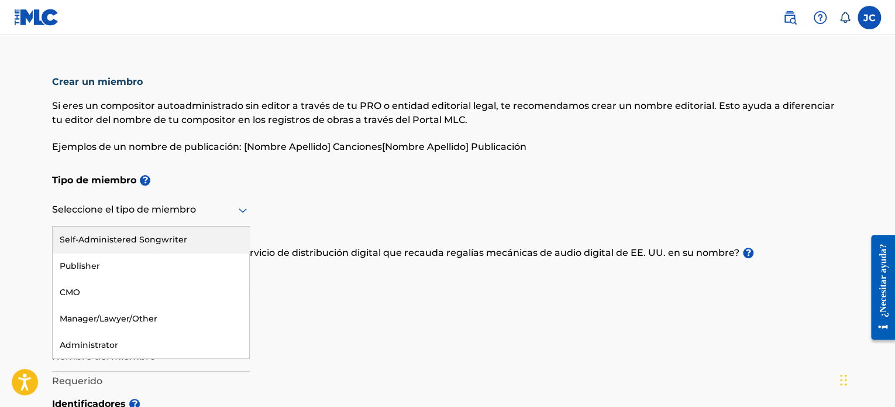
click at [234, 213] on div at bounding box center [151, 209] width 198 height 15
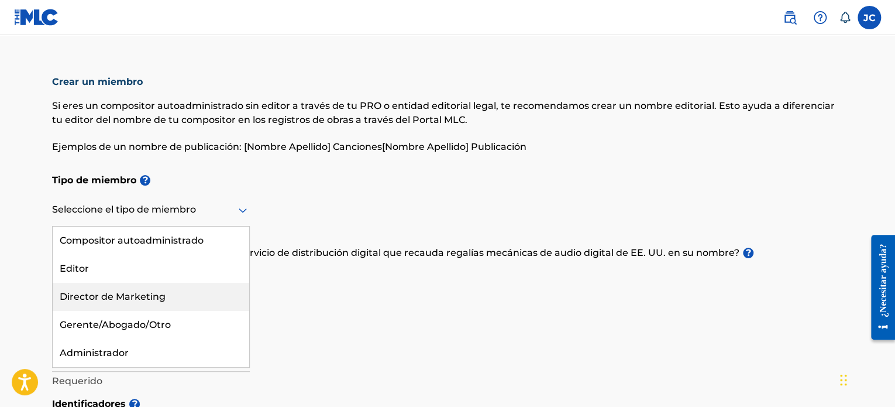
drag, startPoint x: 421, startPoint y: 205, endPoint x: 415, endPoint y: 203, distance: 6.8
click at [421, 205] on div "Tipo de miembro ? Hay 5 resultados disponibles. Use las teclas Arriba y Abajo p…" at bounding box center [447, 278] width 791 height 223
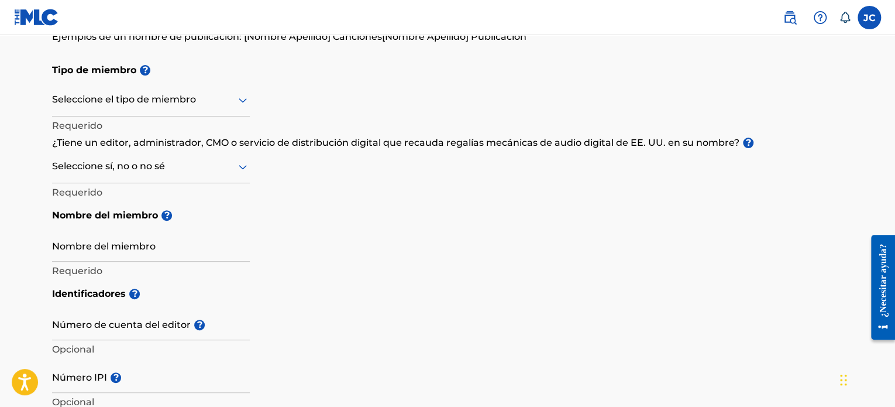
scroll to position [117, 0]
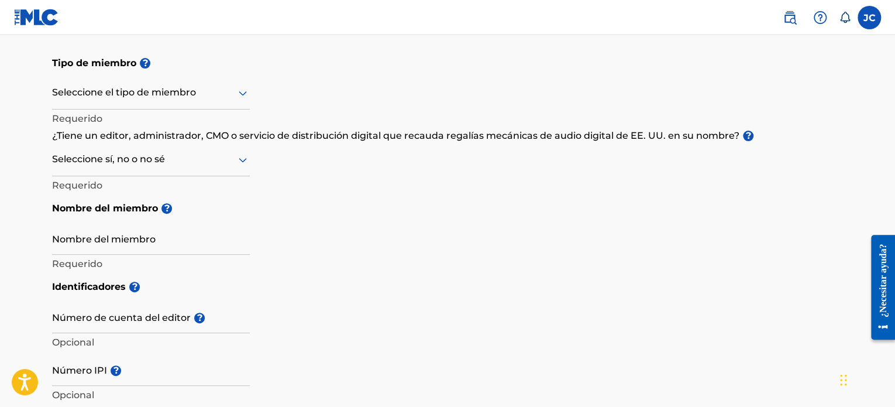
click at [165, 161] on div at bounding box center [151, 159] width 198 height 15
click at [131, 196] on div "Sí" at bounding box center [151, 190] width 197 height 28
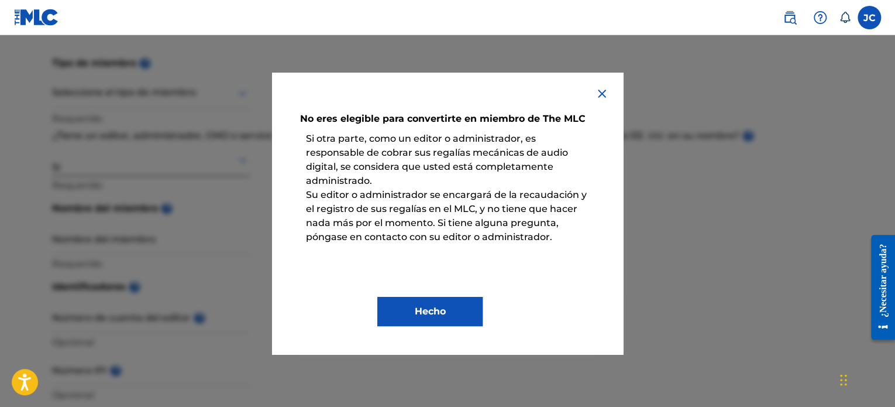
click at [597, 98] on img at bounding box center [602, 94] width 14 height 14
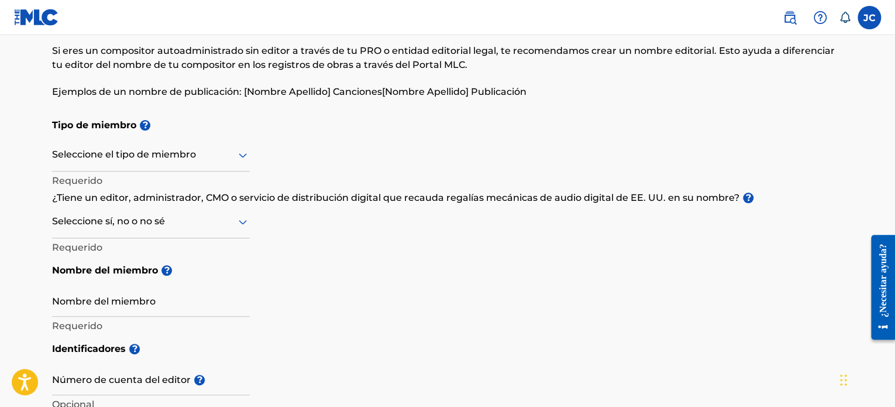
scroll to position [0, 0]
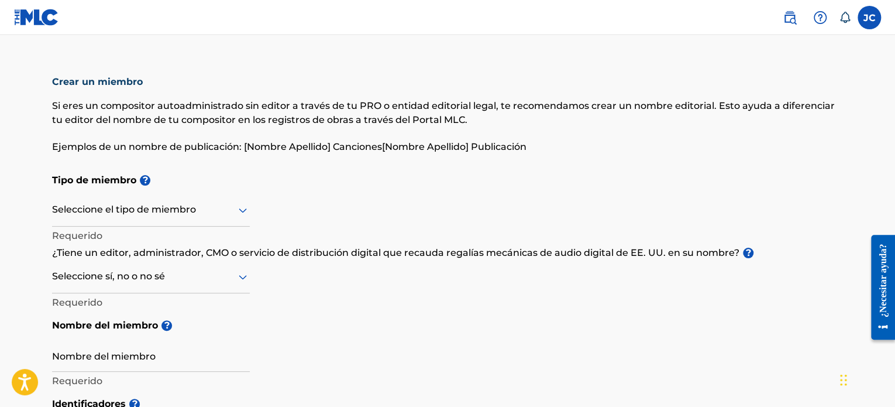
click at [188, 212] on div at bounding box center [151, 209] width 198 height 15
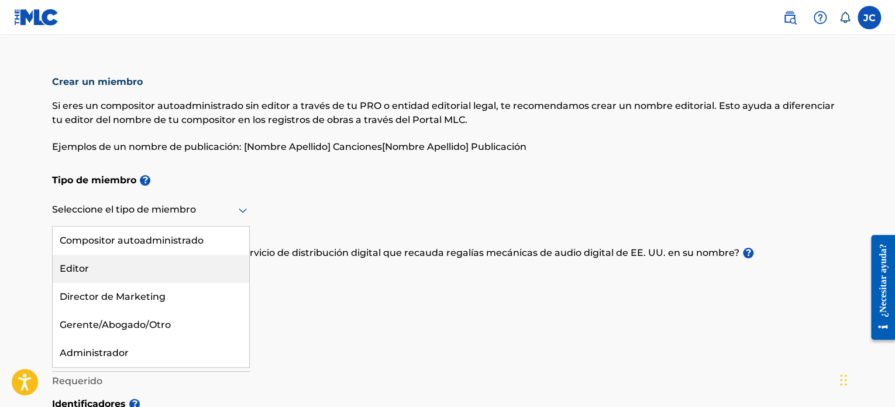
click at [132, 273] on div "Editor" at bounding box center [151, 268] width 197 height 28
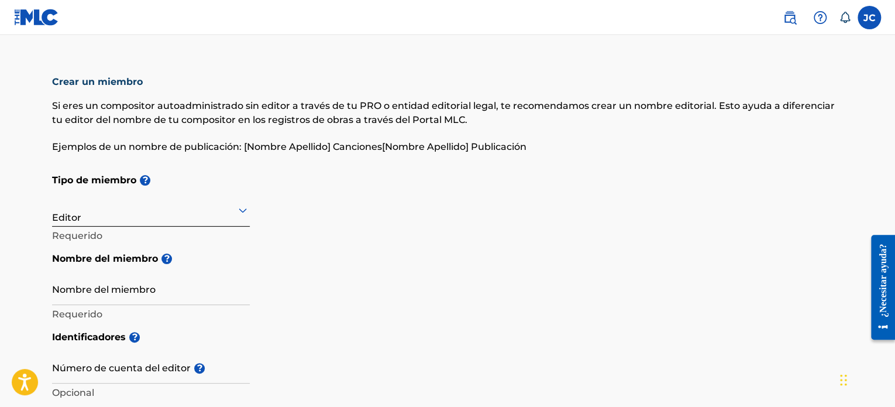
click at [218, 202] on div at bounding box center [151, 209] width 198 height 15
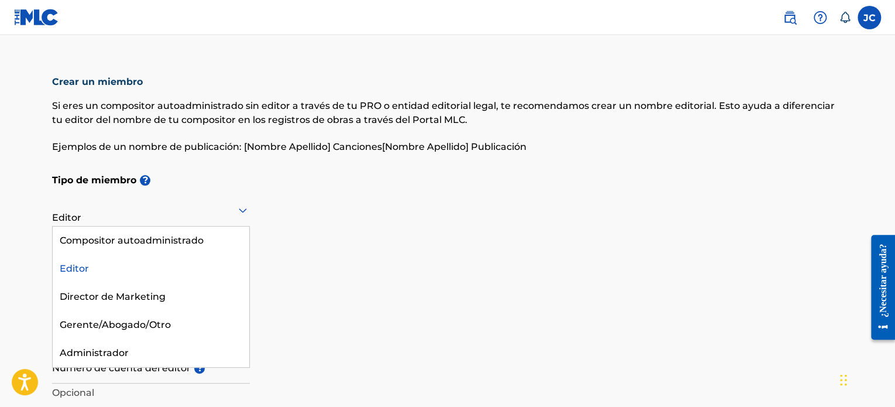
click at [197, 113] on p "Si eres un compositor autoadministrado sin editor a través de tu PRO o entidad …" at bounding box center [447, 113] width 791 height 28
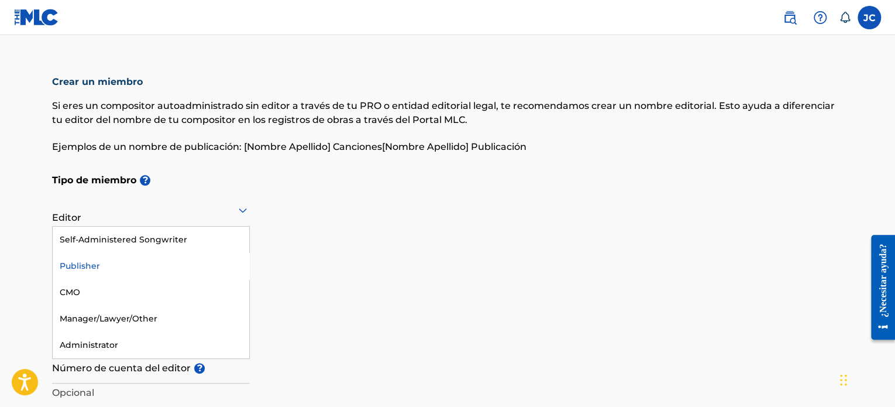
click at [157, 204] on div at bounding box center [151, 209] width 198 height 15
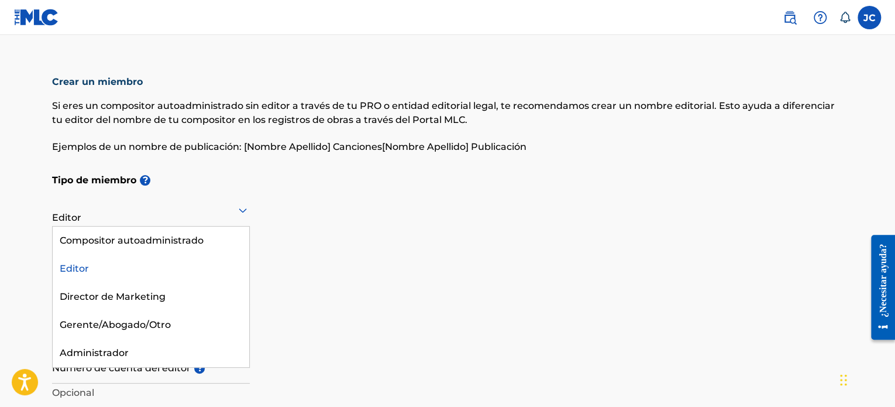
click at [117, 266] on div "Editor" at bounding box center [151, 268] width 197 height 28
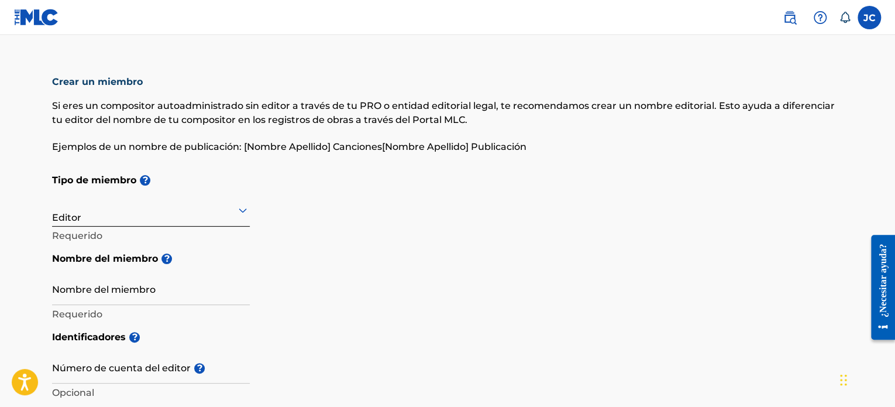
click at [146, 289] on input "Nombre del miembro" at bounding box center [151, 287] width 198 height 33
click at [389, 246] on h5 "Nombre del miembro ?" at bounding box center [447, 259] width 791 height 26
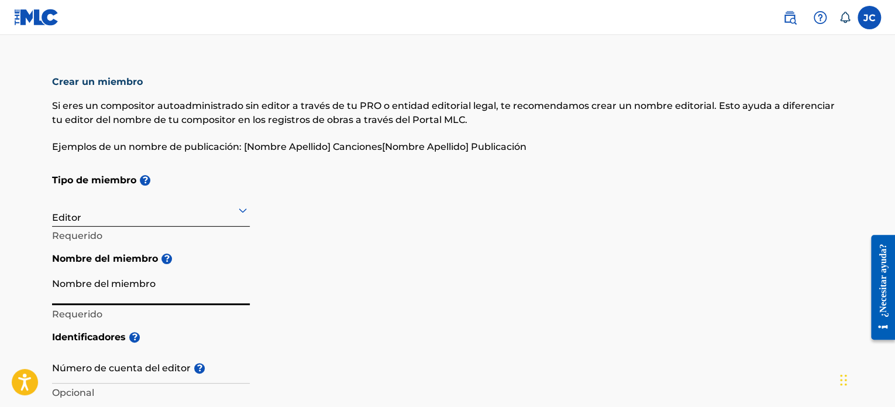
click at [225, 299] on input "Nombre del miembro" at bounding box center [151, 287] width 198 height 33
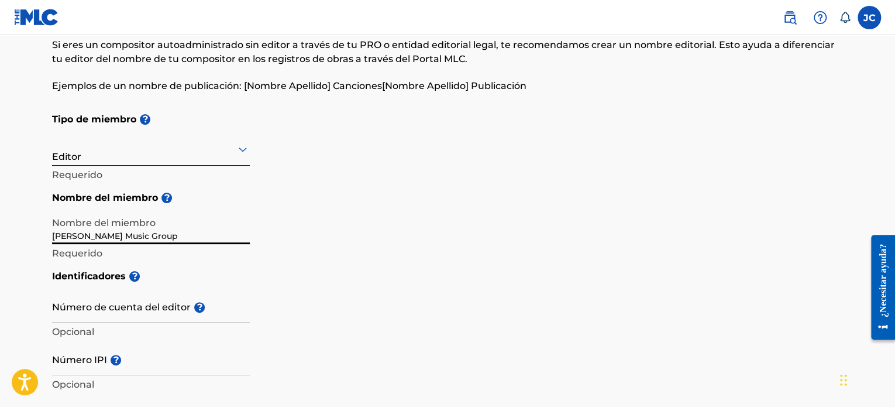
scroll to position [293, 0]
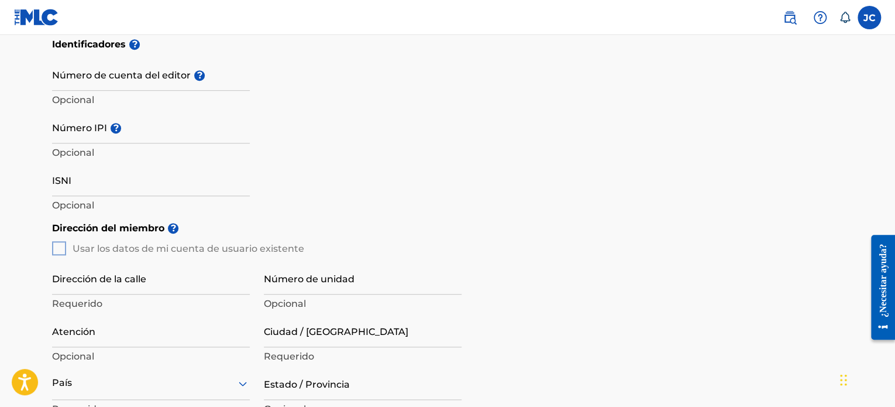
click at [130, 84] on input "Número de cuenta del editor ?" at bounding box center [151, 73] width 198 height 33
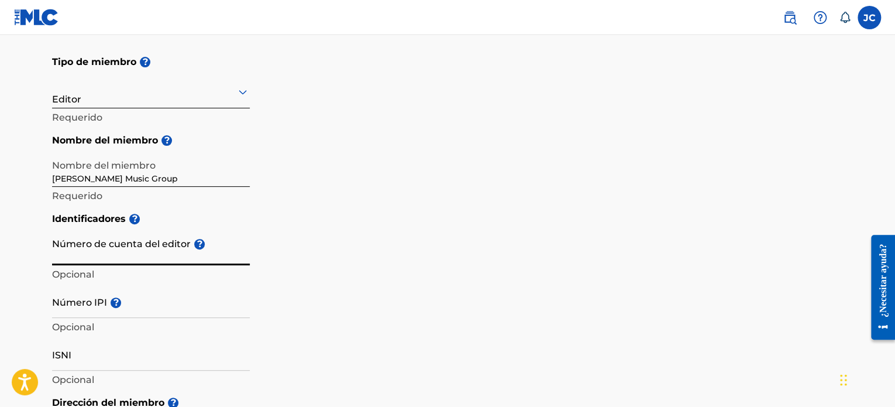
scroll to position [117, 0]
click at [56, 181] on input "Abelaez Music Group" at bounding box center [151, 170] width 198 height 33
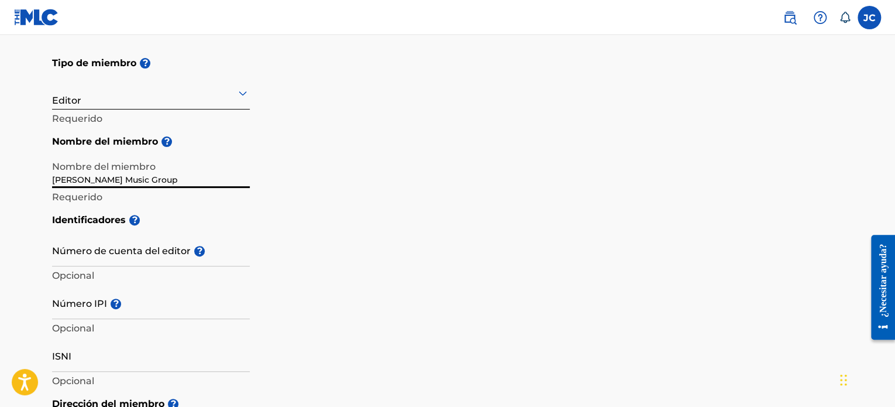
type input "Arbelaez Music Group"
click at [154, 247] on input "Número de cuenta del editor ?" at bounding box center [151, 249] width 198 height 33
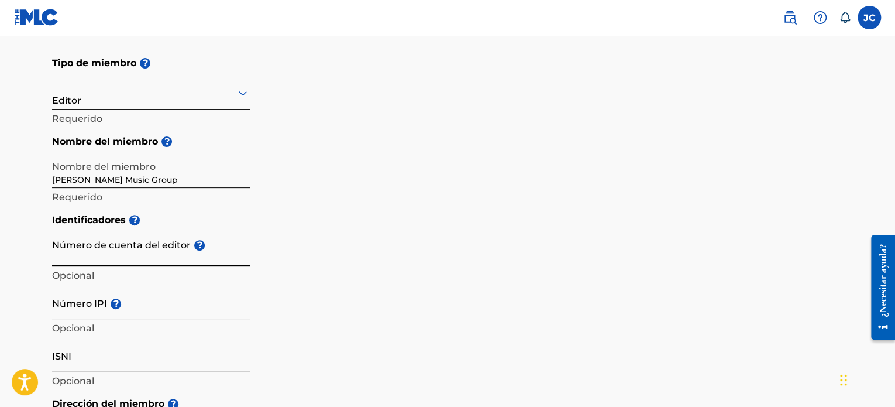
paste input "1254590155"
type input "1254590155"
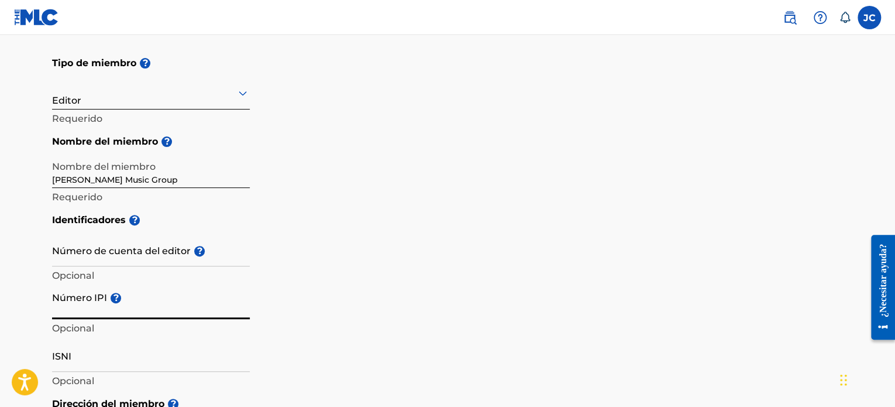
click at [147, 300] on input "Número IPI ?" at bounding box center [151, 301] width 198 height 33
paste input "1254590155"
type input "1254590155"
click at [124, 260] on input "Número de cuenta del editor ?" at bounding box center [151, 249] width 198 height 33
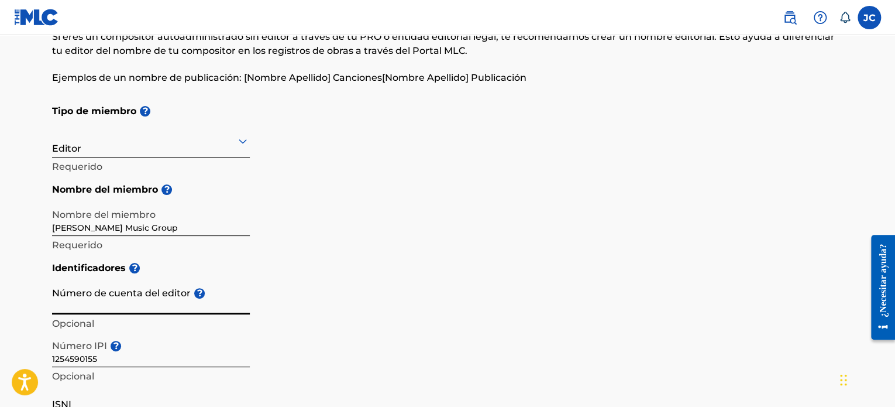
scroll to position [0, 0]
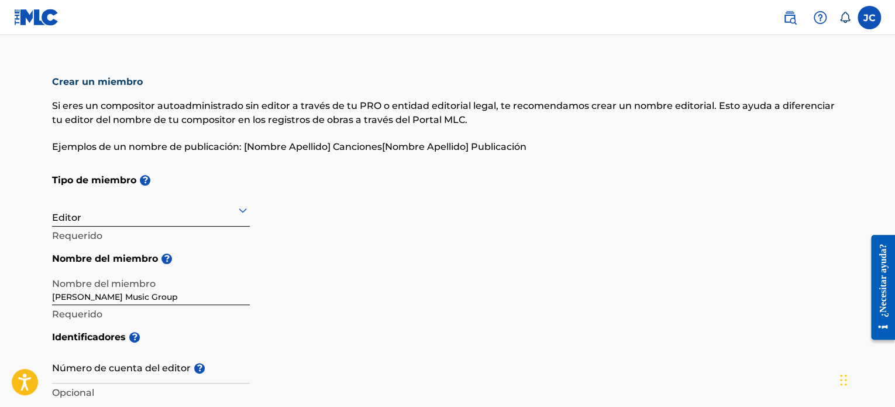
click at [55, 18] on img at bounding box center [36, 17] width 45 height 17
